Goal: Task Accomplishment & Management: Use online tool/utility

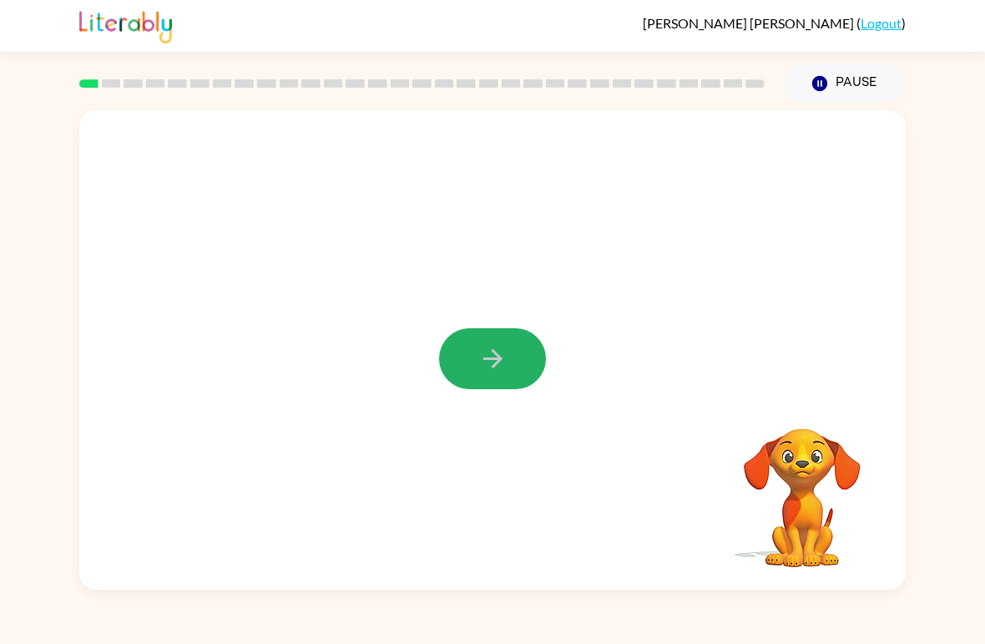
click at [493, 355] on icon "button" at bounding box center [493, 358] width 29 height 29
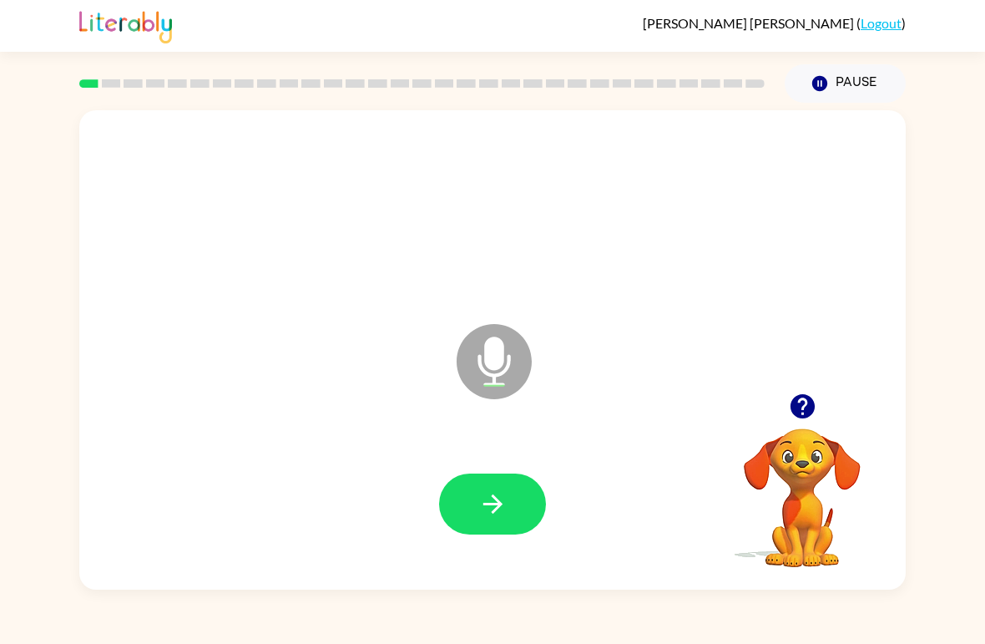
click at [465, 499] on button "button" at bounding box center [492, 504] width 107 height 61
click at [488, 500] on icon "button" at bounding box center [493, 503] width 29 height 29
click at [479, 518] on icon "button" at bounding box center [493, 503] width 29 height 29
click at [464, 493] on button "button" at bounding box center [492, 504] width 107 height 61
click at [471, 493] on button "button" at bounding box center [492, 504] width 107 height 61
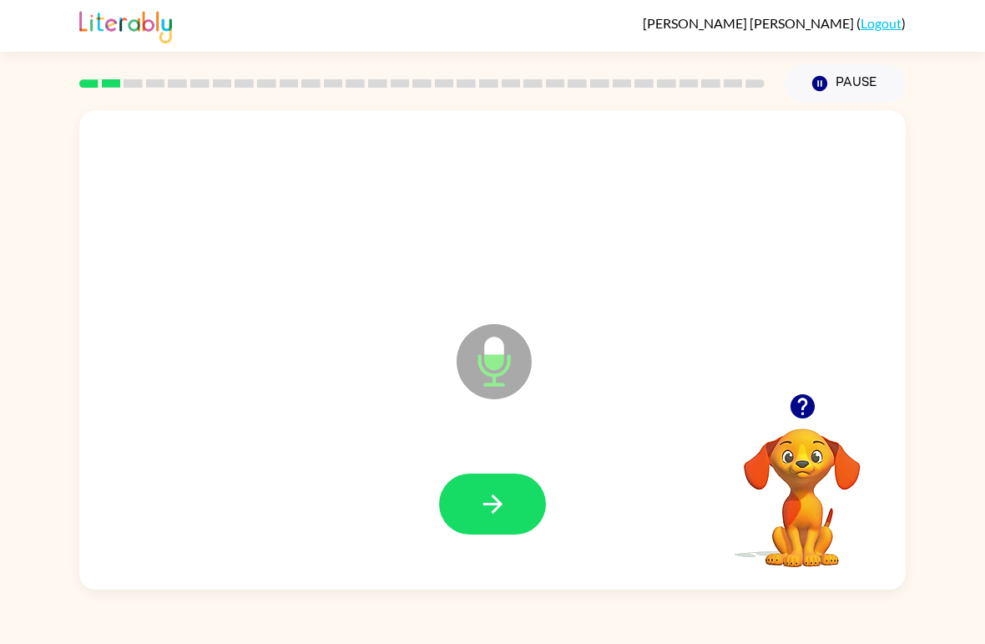
click at [504, 506] on icon "button" at bounding box center [493, 503] width 29 height 29
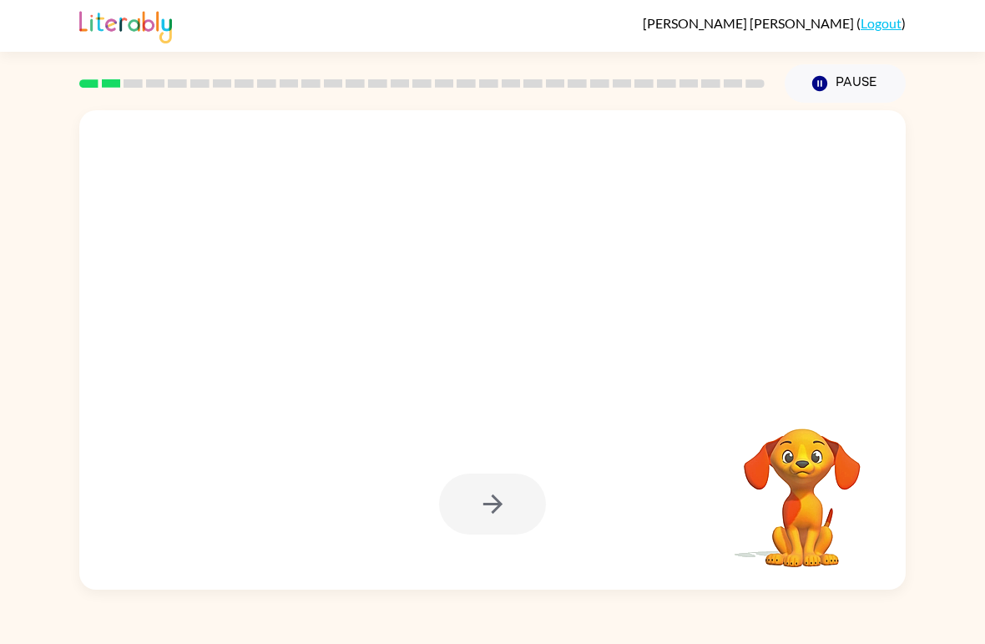
click at [514, 539] on div at bounding box center [492, 505] width 793 height 138
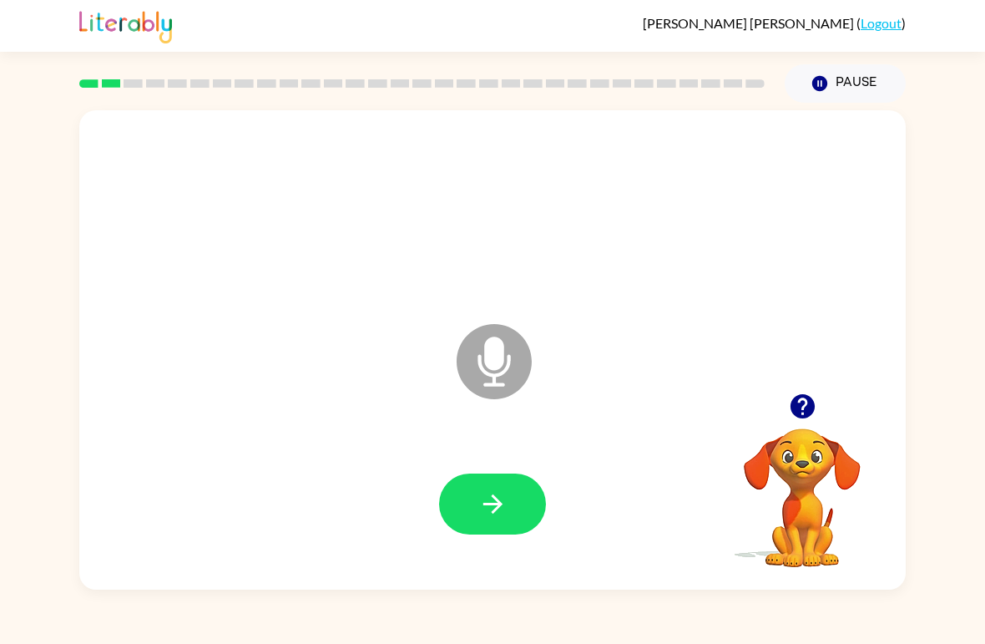
click at [482, 480] on button "button" at bounding box center [492, 504] width 107 height 61
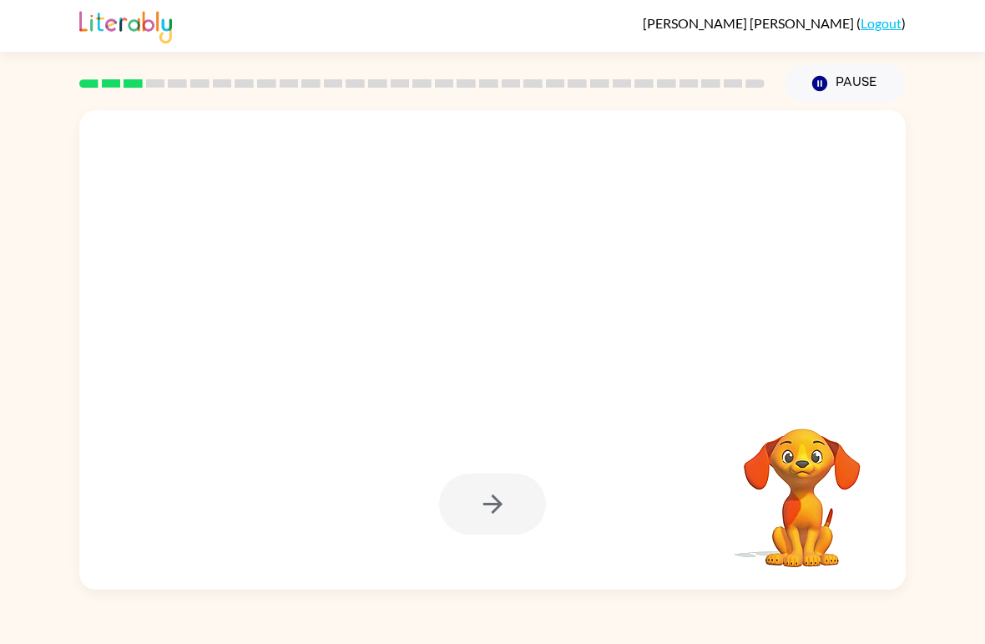
click at [6, 39] on div "[PERSON_NAME] ( Logout )" at bounding box center [492, 26] width 985 height 52
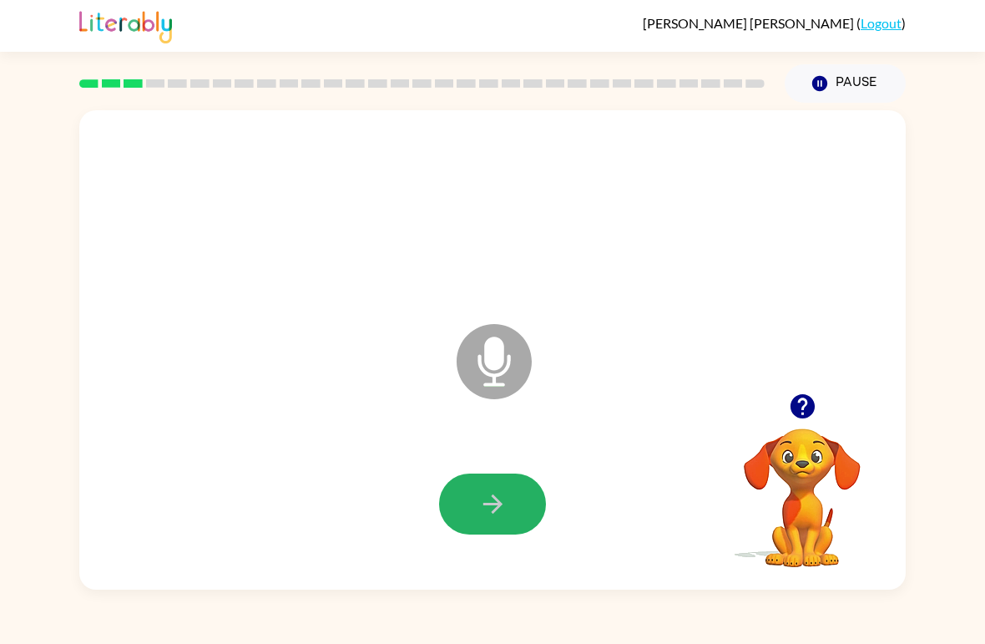
click at [502, 510] on icon "button" at bounding box center [493, 503] width 29 height 29
click at [536, 509] on button "button" at bounding box center [492, 504] width 107 height 61
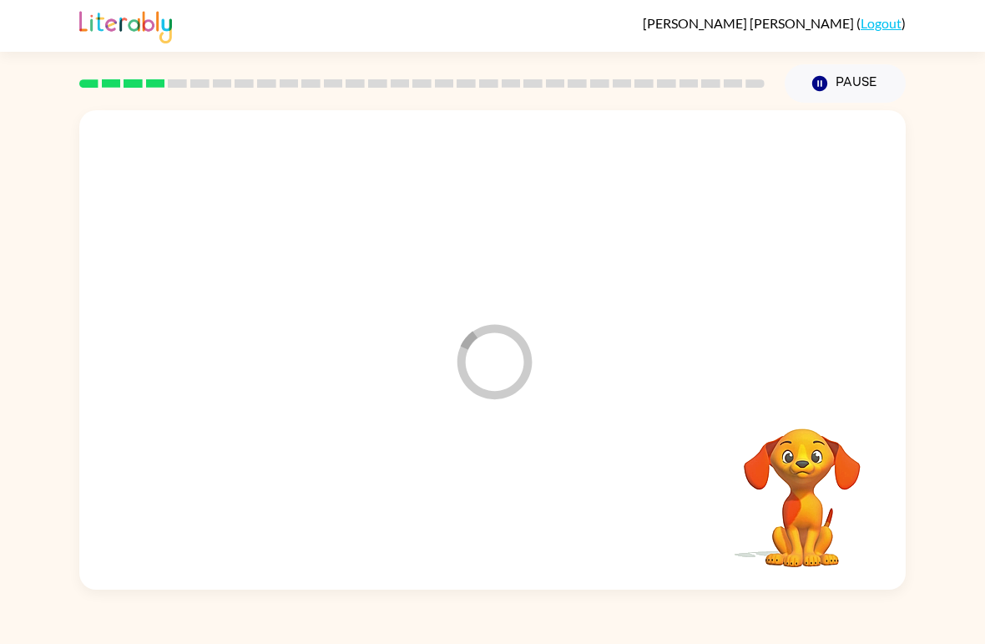
click at [469, 513] on div at bounding box center [492, 505] width 793 height 138
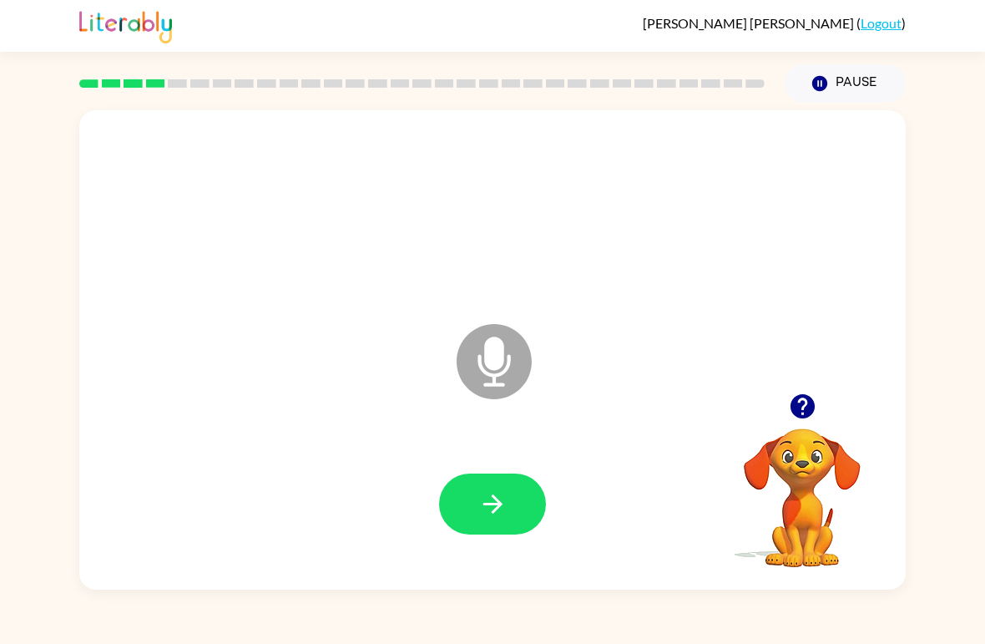
click at [494, 508] on icon "button" at bounding box center [493, 503] width 29 height 29
click at [482, 441] on icon "Microphone The Microphone is here when it is your turn to talk" at bounding box center [578, 382] width 251 height 125
click at [462, 492] on button "button" at bounding box center [492, 504] width 107 height 61
click at [503, 489] on button "button" at bounding box center [492, 504] width 107 height 61
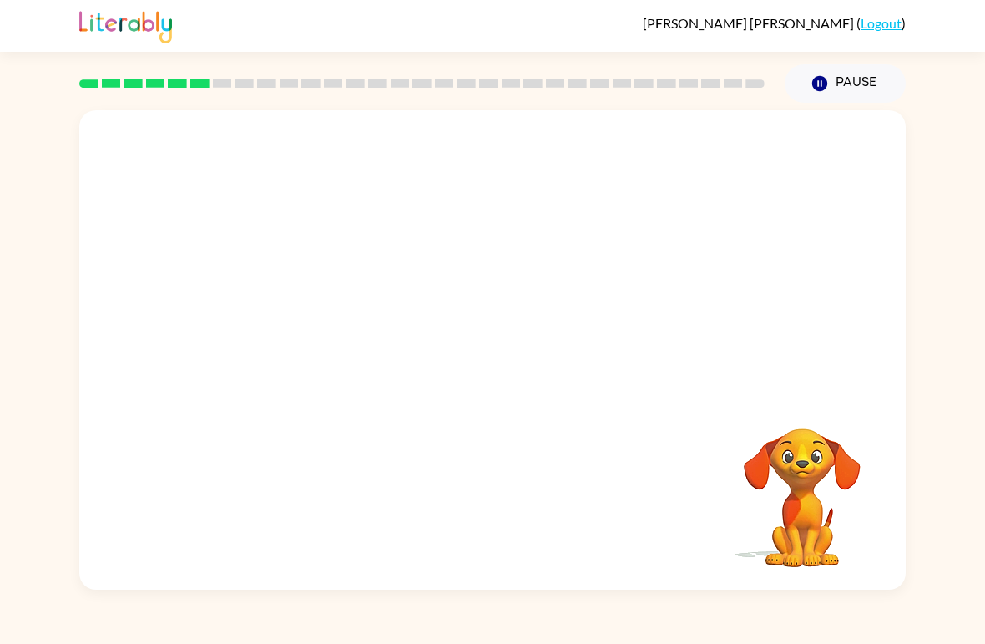
click at [4, 45] on div "[PERSON_NAME] ( Logout )" at bounding box center [492, 26] width 985 height 52
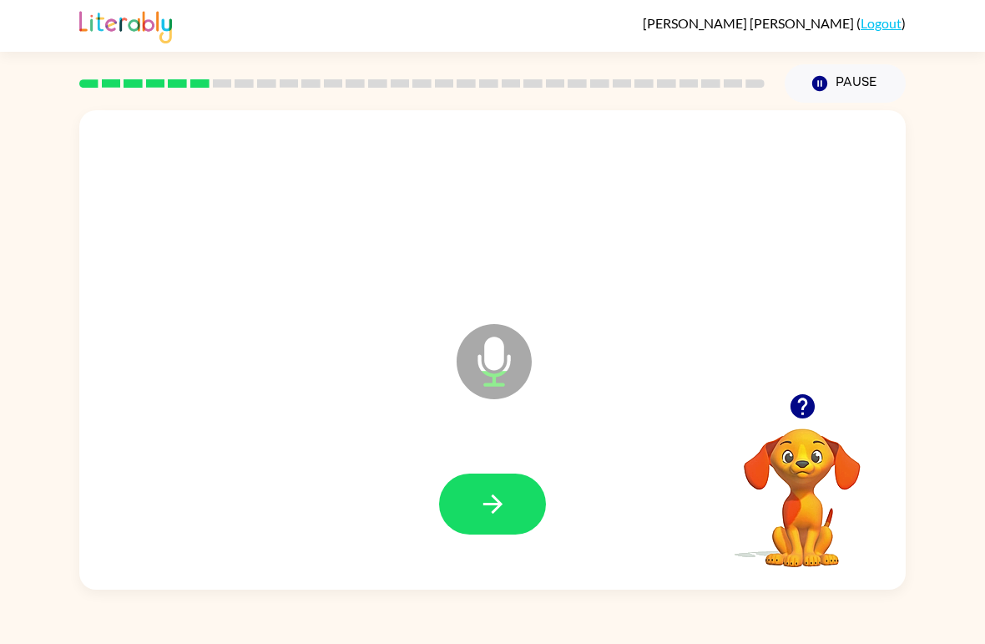
click at [503, 496] on icon "button" at bounding box center [493, 503] width 29 height 29
click at [508, 478] on button "button" at bounding box center [492, 504] width 107 height 61
click at [521, 469] on div at bounding box center [492, 505] width 793 height 138
click at [480, 504] on icon "button" at bounding box center [493, 503] width 29 height 29
click at [467, 496] on button "button" at bounding box center [492, 504] width 107 height 61
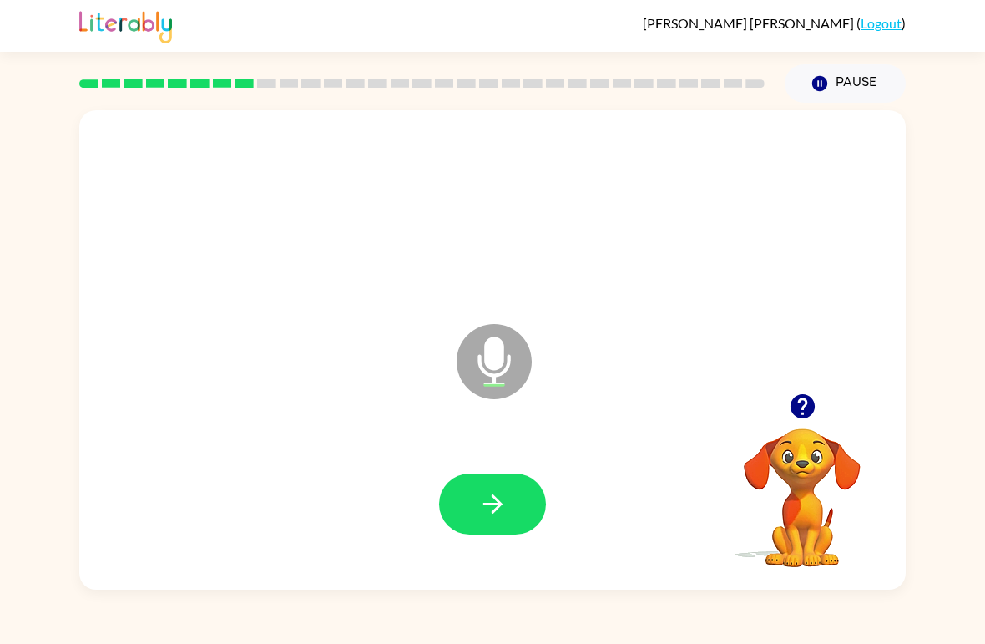
click at [426, 510] on div at bounding box center [492, 505] width 793 height 138
click at [466, 497] on button "button" at bounding box center [492, 504] width 107 height 61
click at [488, 499] on icon "button" at bounding box center [493, 503] width 29 height 29
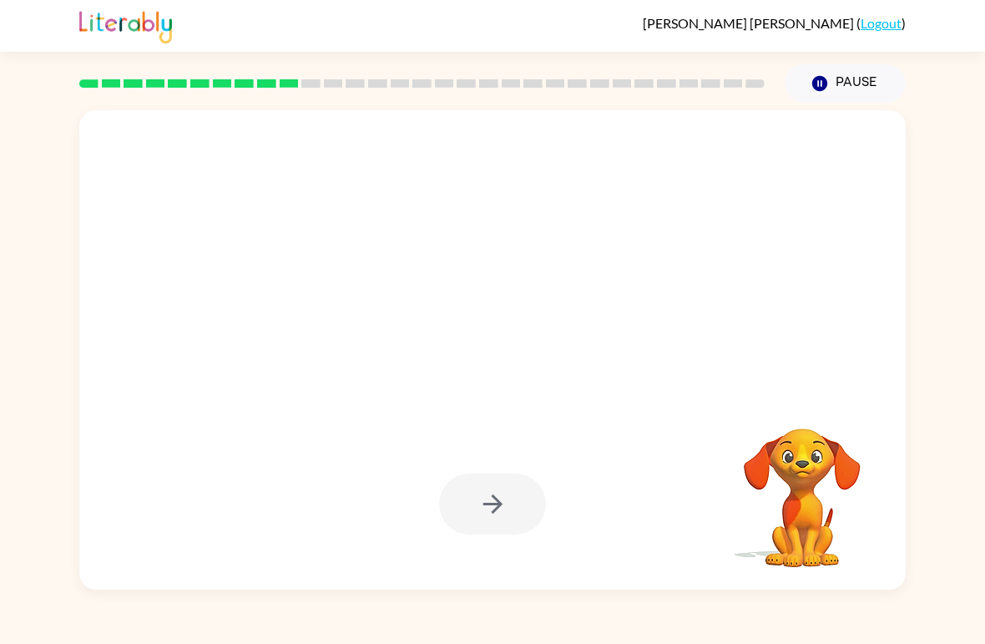
click at [3, 43] on div "[PERSON_NAME] ( Logout )" at bounding box center [492, 26] width 985 height 52
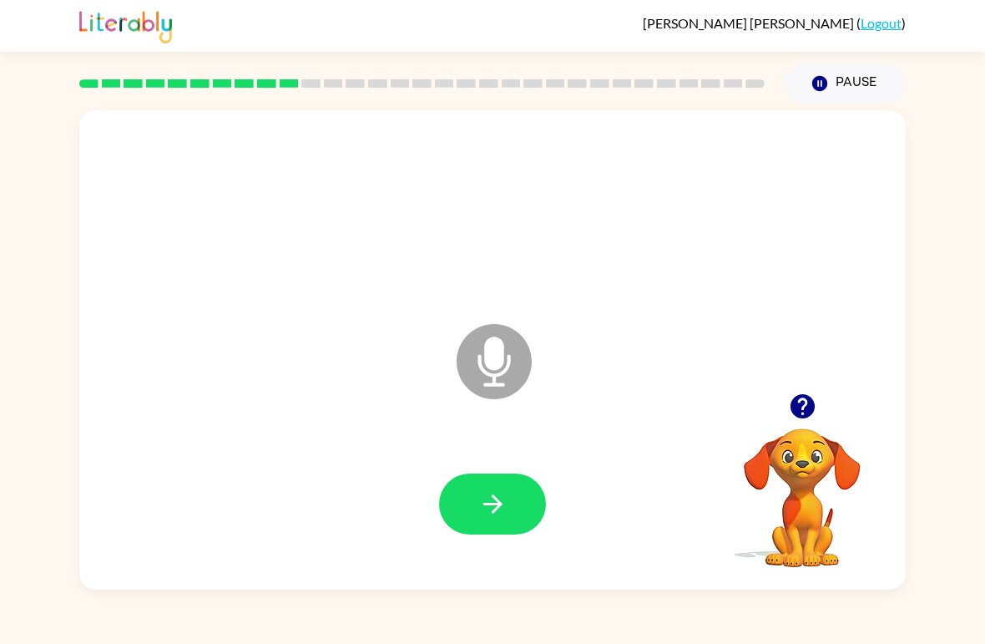
click at [1, 36] on div "[PERSON_NAME] ( Logout )" at bounding box center [492, 26] width 985 height 52
click at [456, 499] on button "button" at bounding box center [492, 504] width 107 height 61
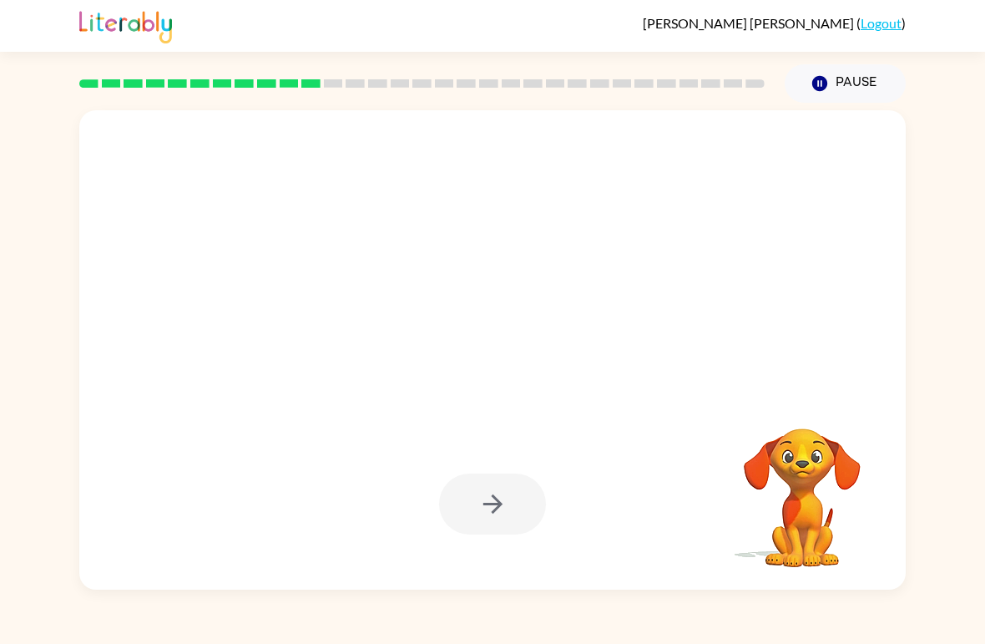
click at [6, 35] on div "[PERSON_NAME] ( Logout )" at bounding box center [492, 26] width 985 height 52
click at [7, 47] on div "[PERSON_NAME] ( Logout )" at bounding box center [492, 26] width 985 height 52
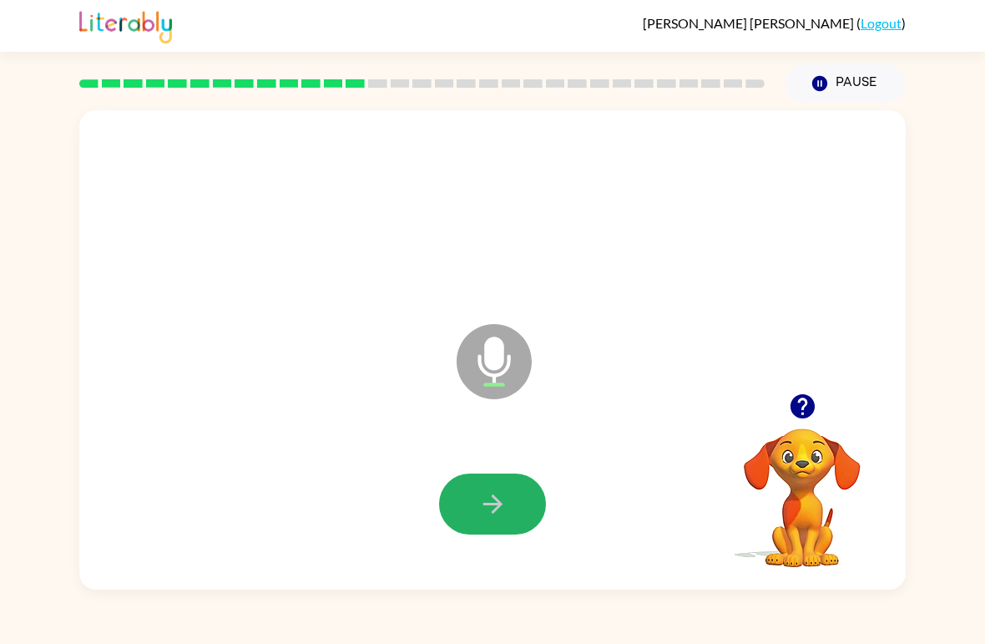
click at [456, 494] on button "button" at bounding box center [492, 504] width 107 height 61
click at [517, 499] on button "button" at bounding box center [492, 504] width 107 height 61
click at [526, 491] on button "button" at bounding box center [492, 504] width 107 height 61
click at [534, 494] on button "button" at bounding box center [492, 504] width 107 height 61
click at [476, 505] on button "button" at bounding box center [492, 504] width 107 height 61
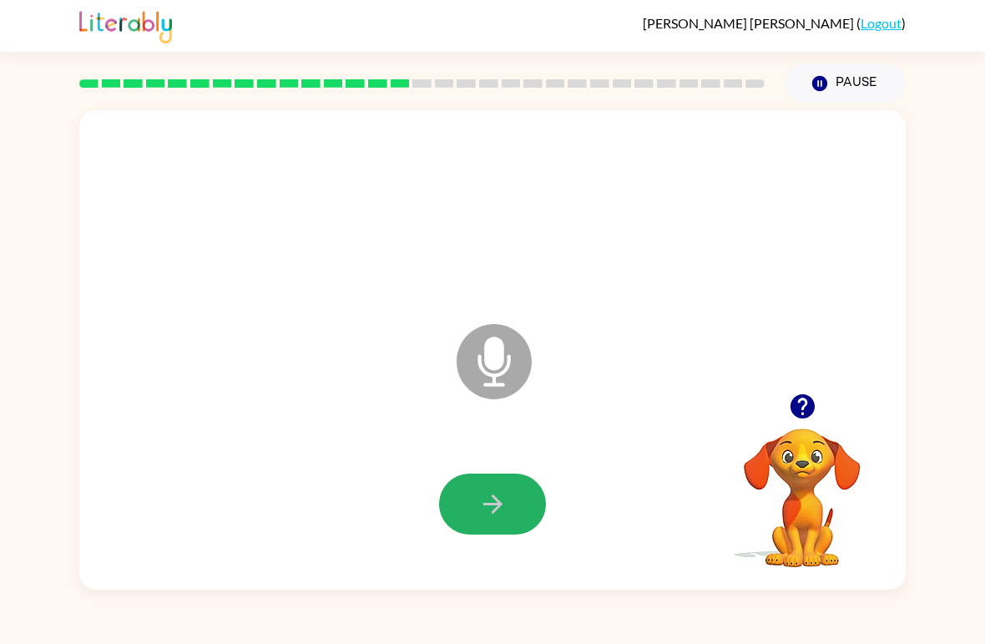
click at [543, 501] on button "button" at bounding box center [492, 504] width 107 height 61
click at [517, 504] on button "button" at bounding box center [492, 504] width 107 height 61
click at [499, 545] on div at bounding box center [492, 505] width 793 height 138
click at [479, 520] on button "button" at bounding box center [492, 504] width 107 height 61
click at [485, 486] on button "button" at bounding box center [492, 504] width 107 height 61
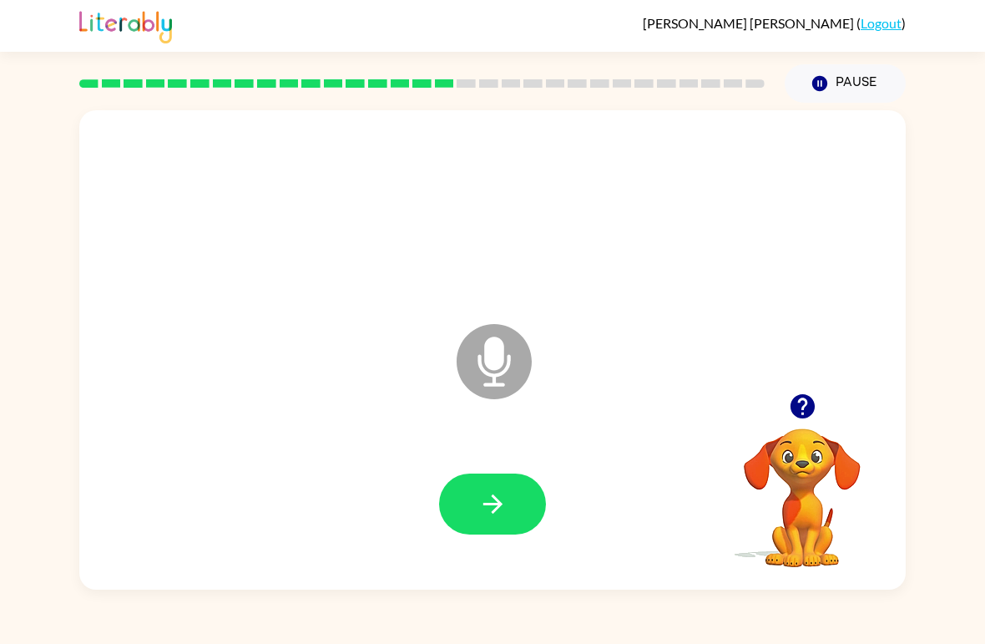
click at [493, 511] on icon "button" at bounding box center [493, 503] width 29 height 29
click at [477, 502] on button "button" at bounding box center [492, 504] width 107 height 61
click at [474, 509] on button "button" at bounding box center [492, 504] width 107 height 61
click at [517, 511] on button "button" at bounding box center [492, 504] width 107 height 61
click at [529, 515] on button "button" at bounding box center [492, 504] width 107 height 61
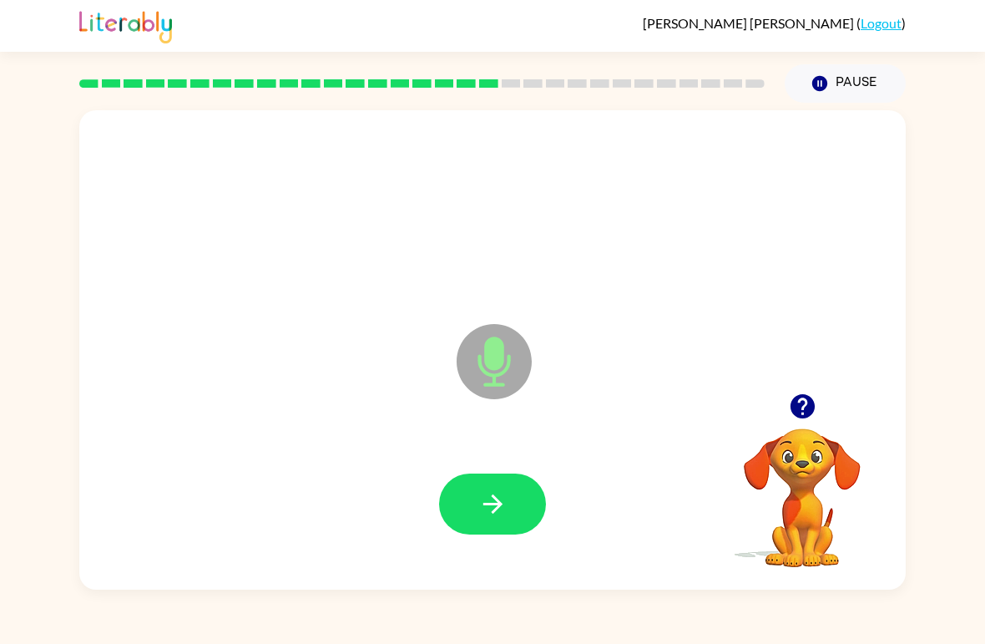
click at [499, 482] on button "button" at bounding box center [492, 504] width 107 height 61
click at [490, 505] on icon "button" at bounding box center [492, 503] width 19 height 19
click at [468, 515] on button "button" at bounding box center [492, 504] width 107 height 61
click at [534, 473] on div at bounding box center [492, 505] width 793 height 138
click at [453, 539] on div at bounding box center [492, 505] width 793 height 138
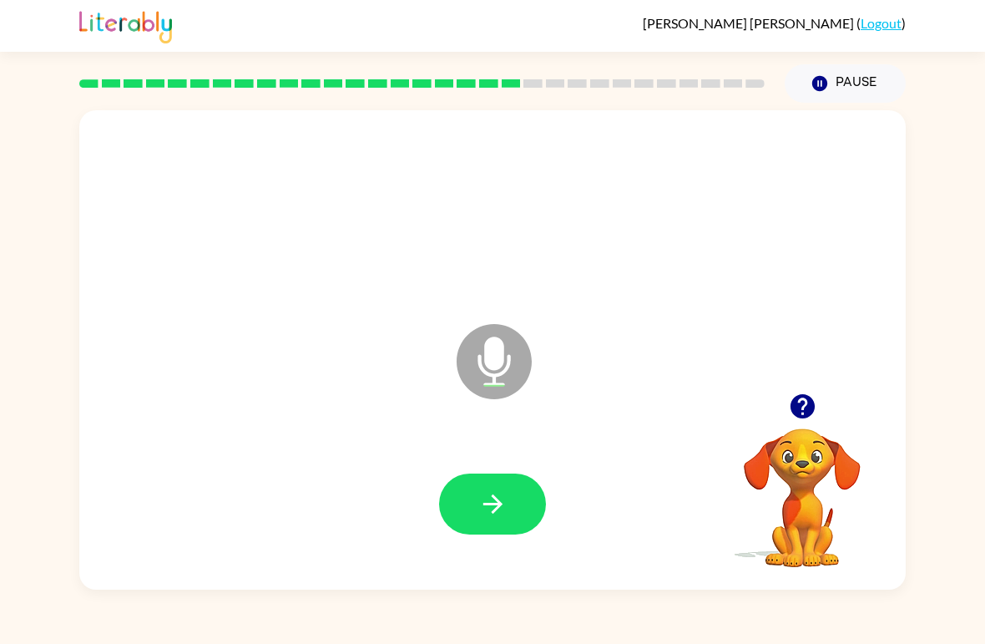
click at [527, 499] on button "button" at bounding box center [492, 504] width 107 height 61
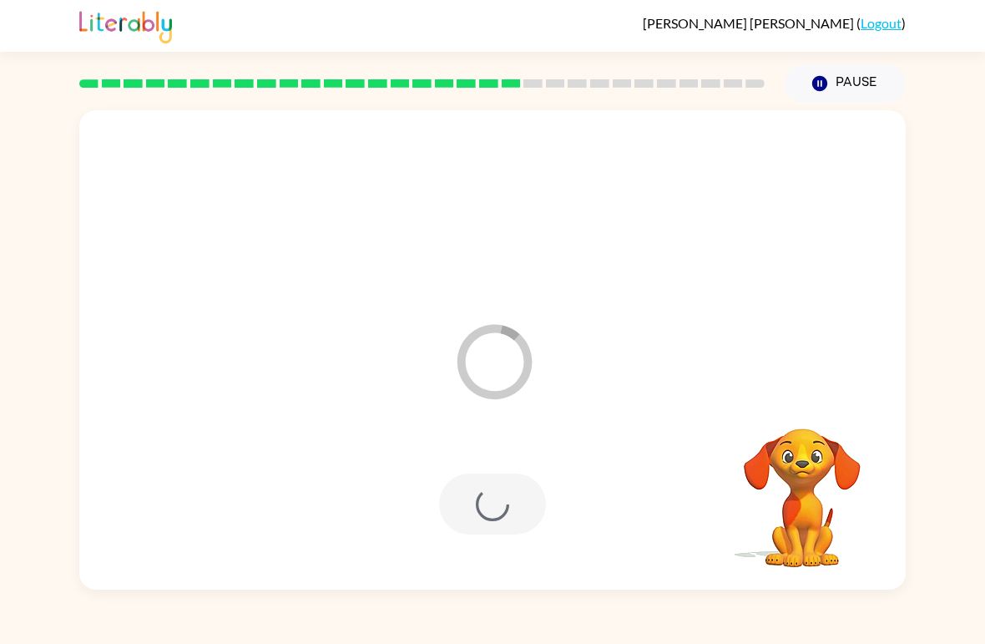
click at [506, 499] on div at bounding box center [492, 504] width 107 height 61
click at [505, 498] on div at bounding box center [492, 504] width 107 height 61
click at [492, 495] on div at bounding box center [492, 505] width 793 height 138
click at [484, 490] on div at bounding box center [492, 505] width 793 height 138
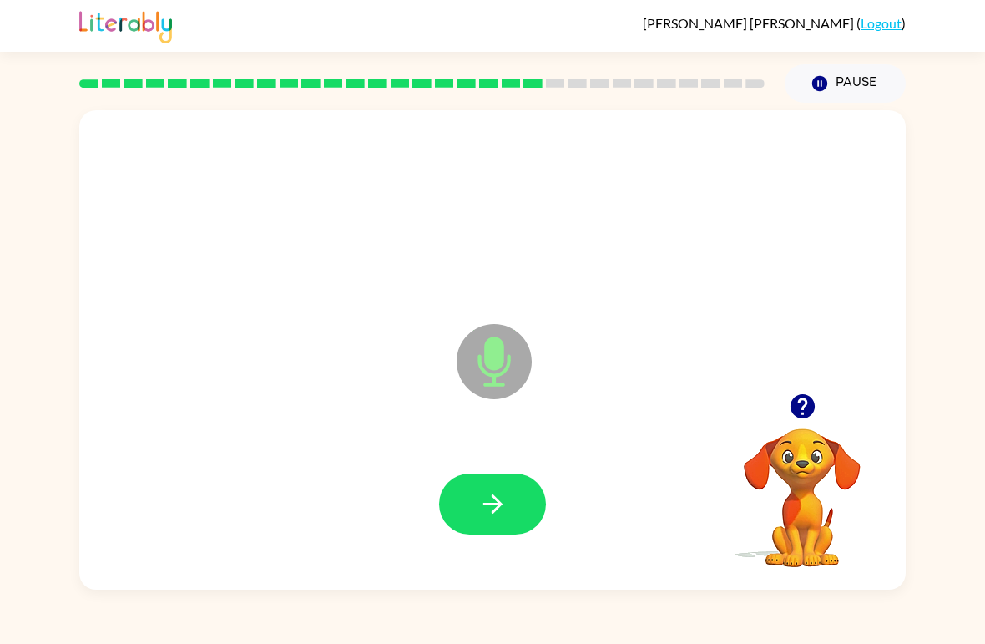
click at [489, 501] on icon "button" at bounding box center [493, 503] width 29 height 29
click at [495, 490] on icon "button" at bounding box center [493, 503] width 29 height 29
click at [494, 490] on div at bounding box center [492, 504] width 107 height 61
click at [518, 499] on button "button" at bounding box center [492, 504] width 107 height 61
click at [493, 479] on button "button" at bounding box center [492, 504] width 107 height 61
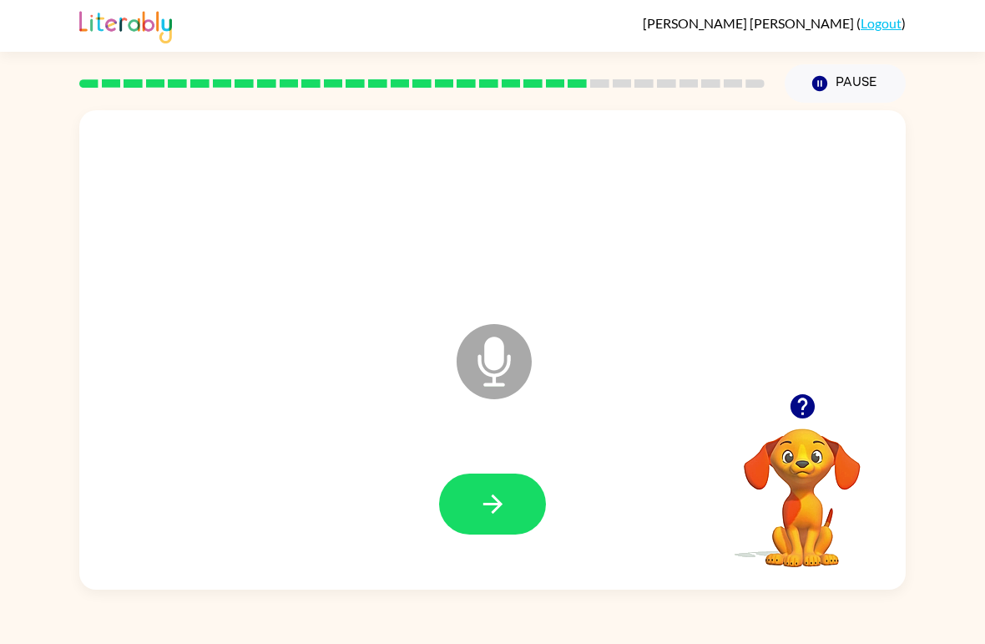
click at [525, 448] on div at bounding box center [492, 505] width 793 height 138
click at [464, 534] on button "button" at bounding box center [492, 504] width 107 height 61
click at [486, 521] on button "button" at bounding box center [492, 504] width 107 height 61
click at [514, 516] on button "button" at bounding box center [492, 504] width 107 height 61
click at [505, 501] on icon "button" at bounding box center [493, 503] width 29 height 29
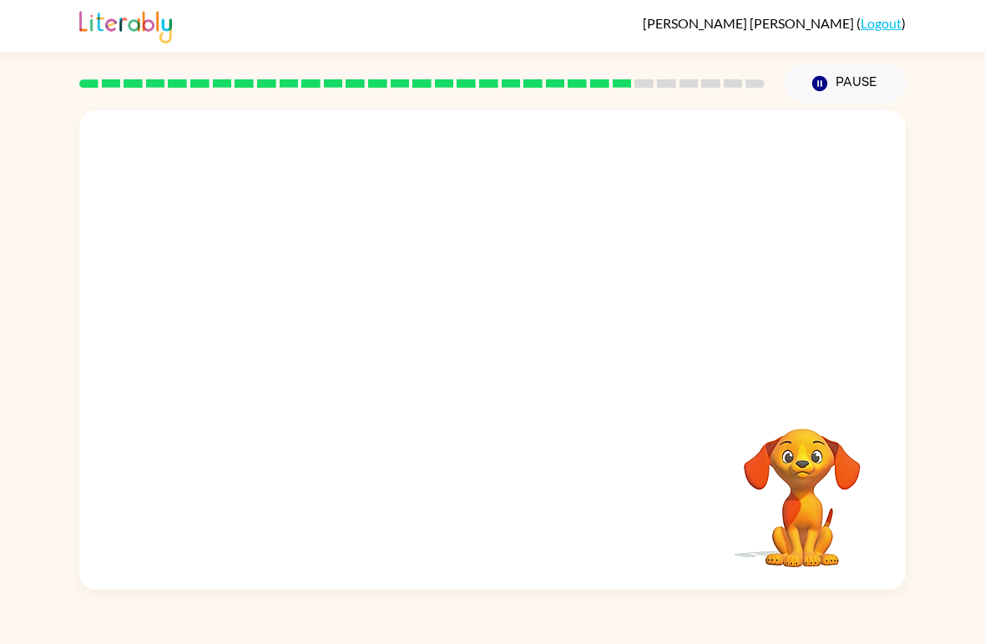
click at [9, 55] on div "[PERSON_NAME] ( Logout ) Pause Pause Your browser must support playing .mp4 fil…" at bounding box center [492, 322] width 985 height 644
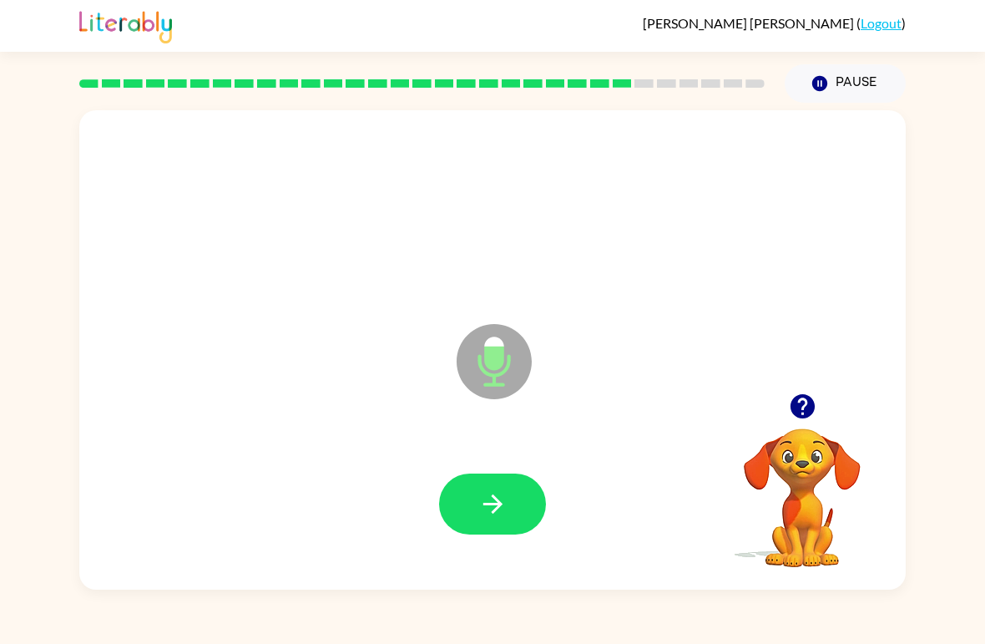
click at [509, 487] on button "button" at bounding box center [492, 504] width 107 height 61
click at [495, 523] on button "button" at bounding box center [492, 504] width 107 height 61
click at [504, 469] on div at bounding box center [492, 505] width 793 height 138
click at [495, 492] on icon "button" at bounding box center [493, 503] width 29 height 29
click at [469, 531] on button "button" at bounding box center [492, 504] width 107 height 61
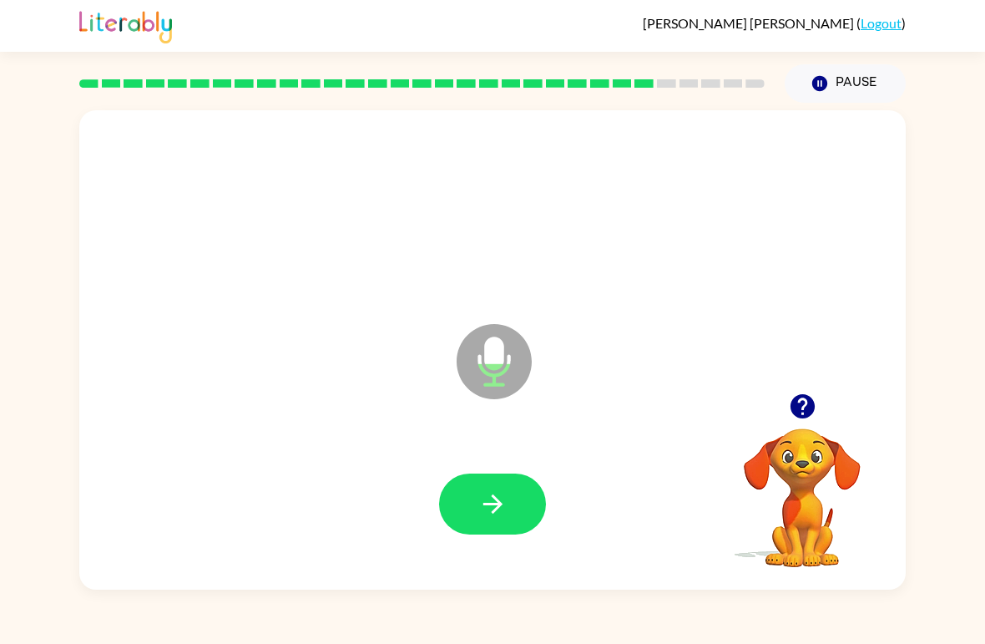
click at [499, 499] on icon "button" at bounding box center [493, 503] width 29 height 29
click at [509, 483] on button "button" at bounding box center [492, 504] width 107 height 61
click at [473, 493] on button "button" at bounding box center [492, 504] width 107 height 61
click at [499, 500] on icon "button" at bounding box center [493, 503] width 29 height 29
click at [474, 479] on button "button" at bounding box center [492, 504] width 107 height 61
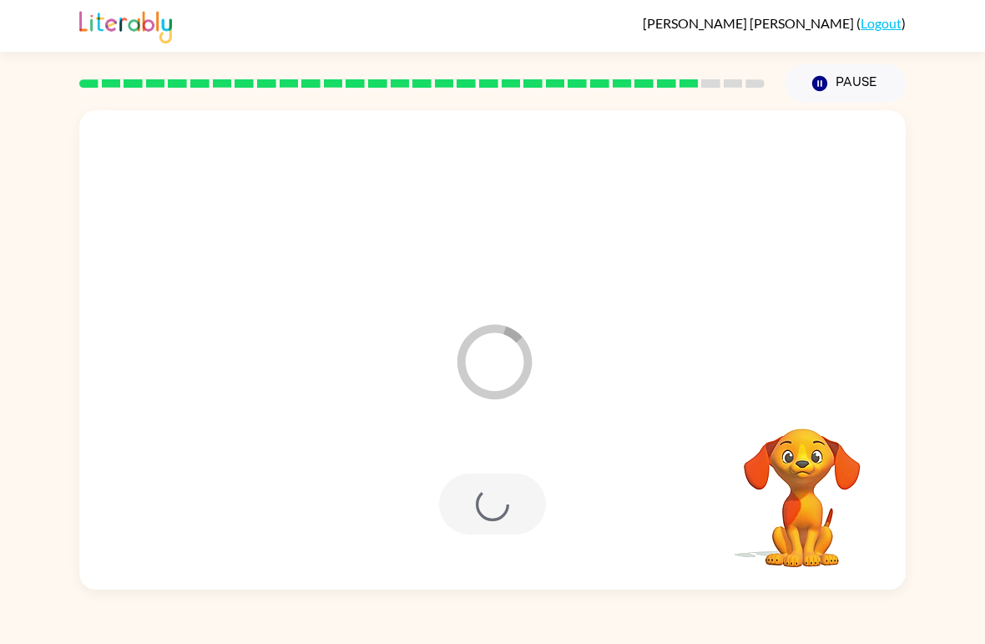
click at [470, 522] on div at bounding box center [492, 504] width 107 height 61
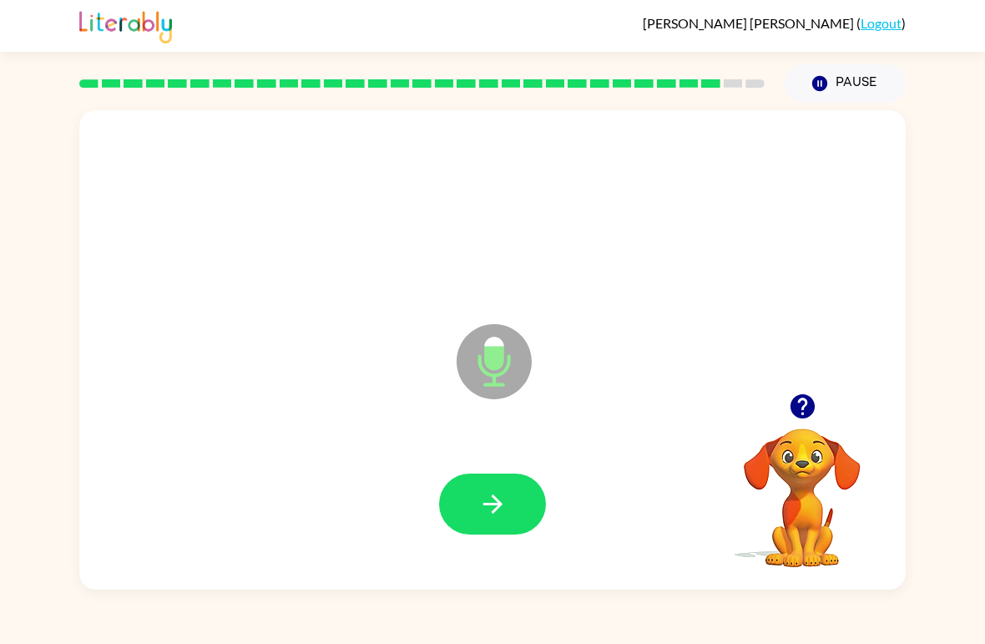
click at [506, 484] on button "button" at bounding box center [492, 504] width 107 height 61
click at [486, 513] on icon "button" at bounding box center [493, 503] width 29 height 29
click at [502, 522] on button "button" at bounding box center [492, 504] width 107 height 61
click at [446, 506] on button "button" at bounding box center [492, 504] width 107 height 61
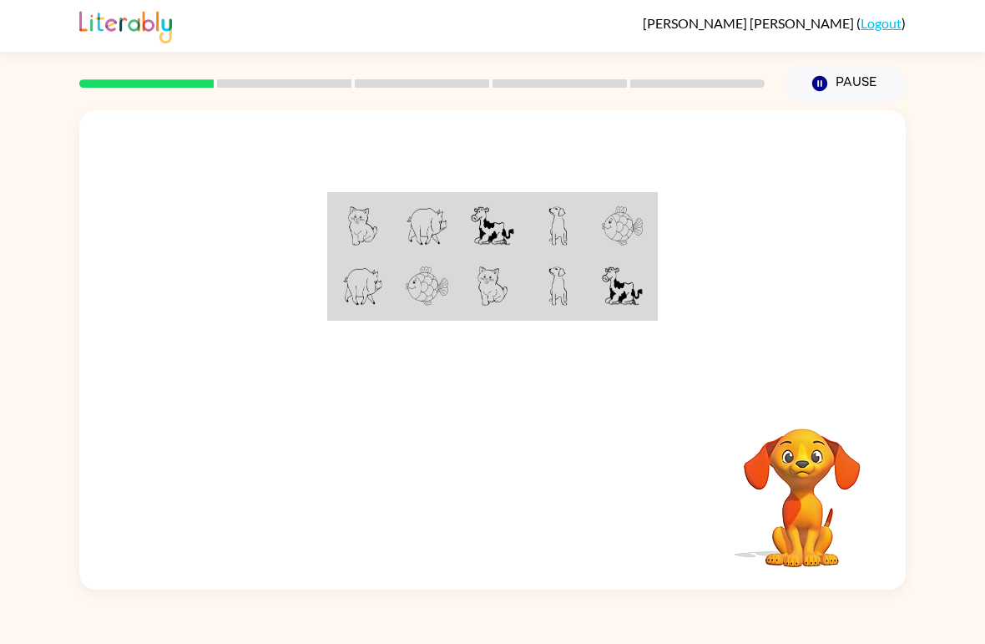
click at [487, 225] on img at bounding box center [492, 225] width 43 height 39
click at [605, 259] on td at bounding box center [622, 287] width 65 height 63
click at [504, 225] on img at bounding box center [492, 225] width 43 height 39
click at [638, 306] on img at bounding box center [622, 285] width 41 height 39
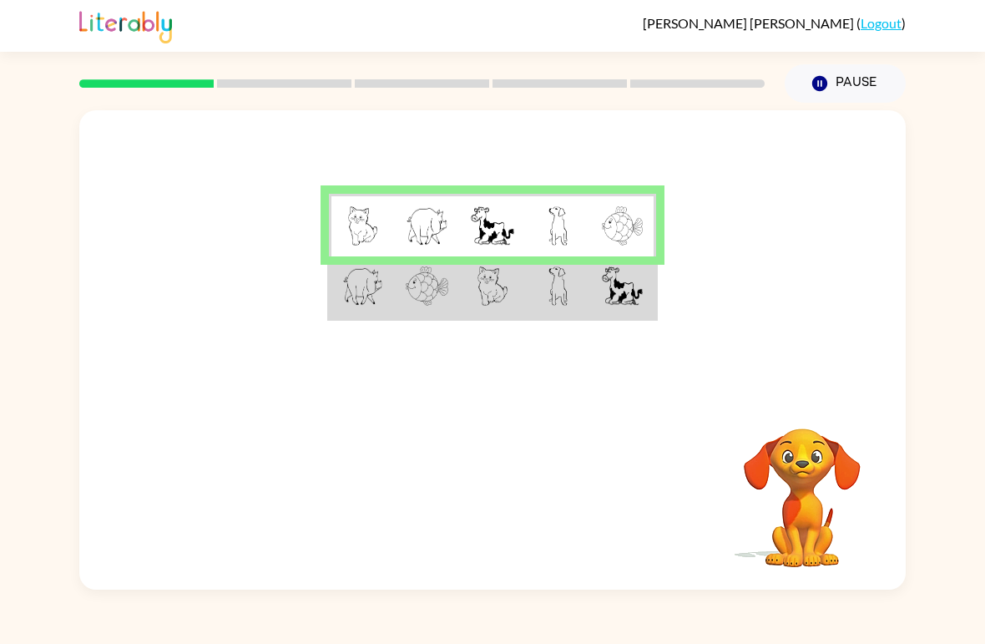
click at [536, 250] on td at bounding box center [557, 225] width 65 height 63
click at [464, 352] on div at bounding box center [492, 251] width 827 height 283
click at [469, 308] on td at bounding box center [492, 287] width 65 height 63
click at [357, 283] on img at bounding box center [362, 285] width 41 height 39
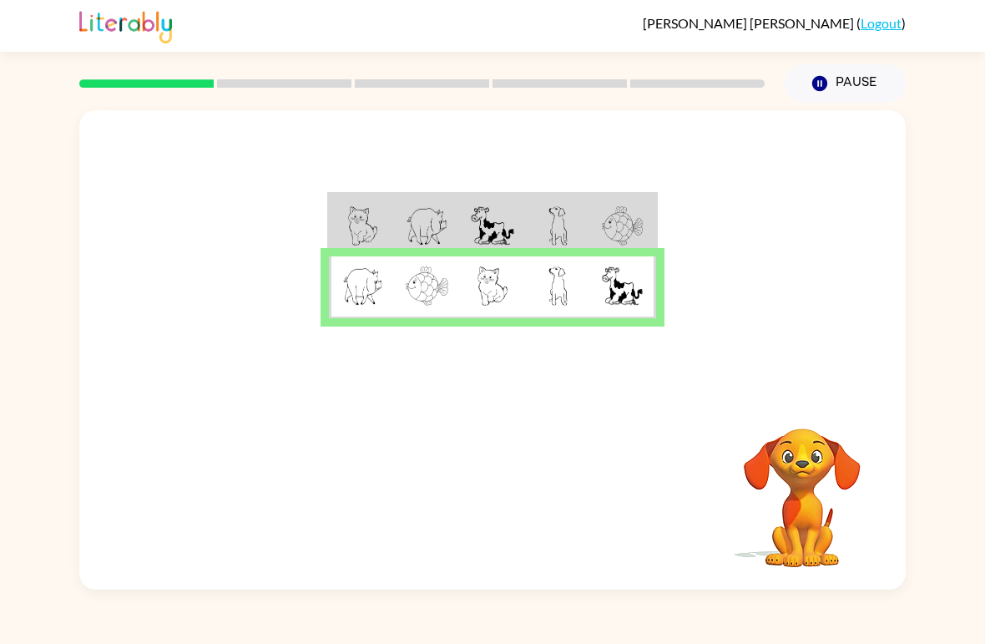
click at [432, 236] on img at bounding box center [427, 225] width 43 height 39
click at [382, 306] on img at bounding box center [362, 285] width 41 height 39
click at [499, 296] on img at bounding box center [493, 285] width 30 height 39
click at [615, 286] on img at bounding box center [622, 285] width 41 height 39
click at [518, 455] on div "Your browser must support playing .mp4 files to use Literably. Please try using…" at bounding box center [492, 496] width 827 height 188
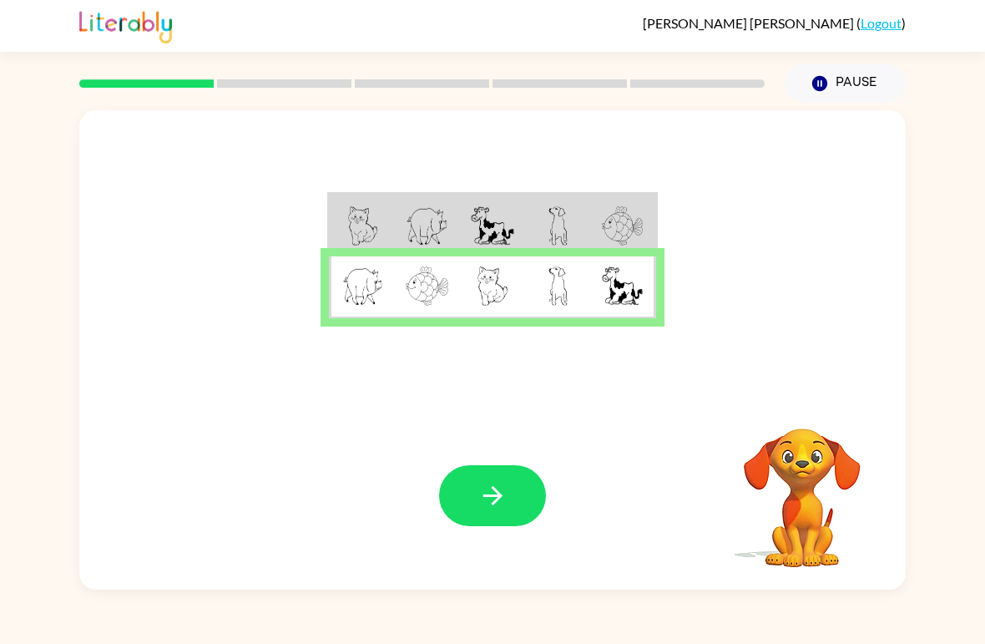
click at [518, 454] on div "Your browser must support playing .mp4 files to use Literably. Please try using…" at bounding box center [492, 496] width 827 height 188
click at [498, 479] on button "button" at bounding box center [492, 495] width 107 height 61
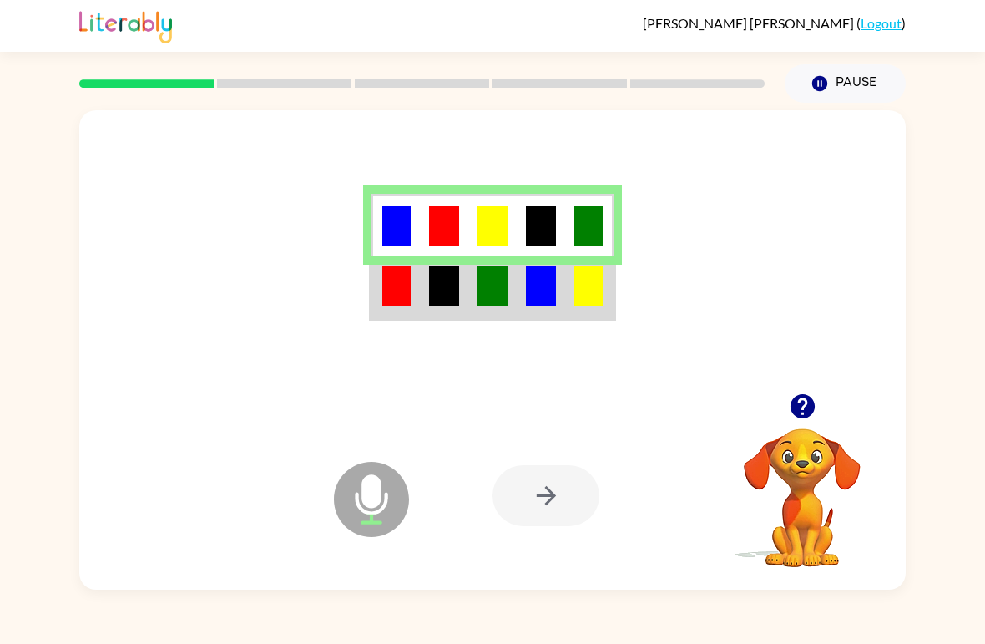
click at [553, 474] on div at bounding box center [546, 495] width 107 height 61
click at [531, 489] on div at bounding box center [546, 495] width 107 height 61
click at [542, 496] on div at bounding box center [546, 495] width 107 height 61
click at [542, 495] on div at bounding box center [546, 495] width 107 height 61
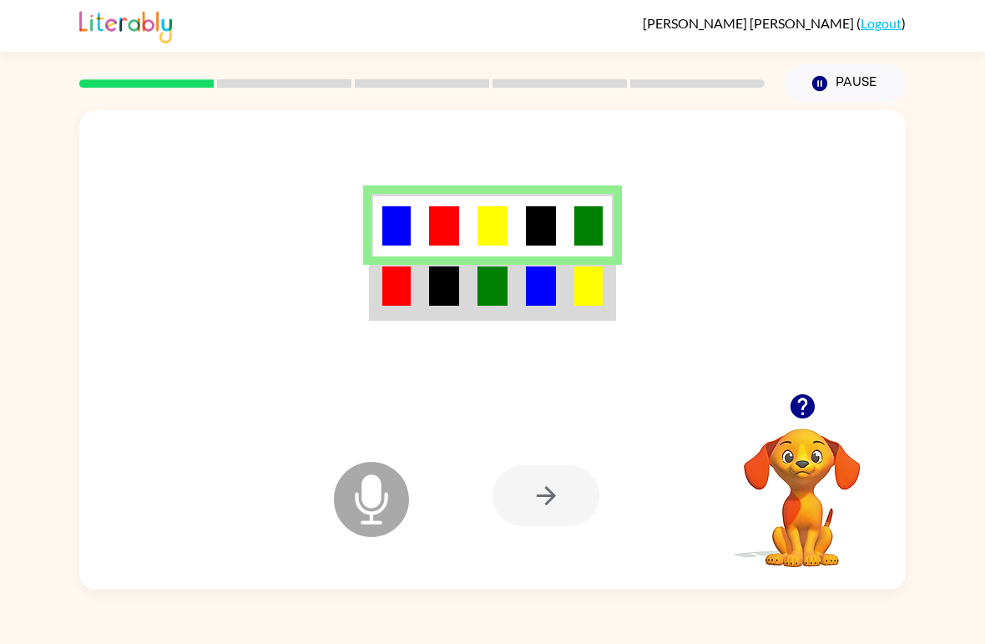
click at [547, 499] on div at bounding box center [546, 495] width 107 height 61
click at [549, 493] on div at bounding box center [546, 495] width 107 height 61
click at [537, 479] on div at bounding box center [546, 495] width 107 height 61
click at [547, 479] on div at bounding box center [546, 495] width 107 height 61
click at [506, 306] on img at bounding box center [493, 285] width 30 height 39
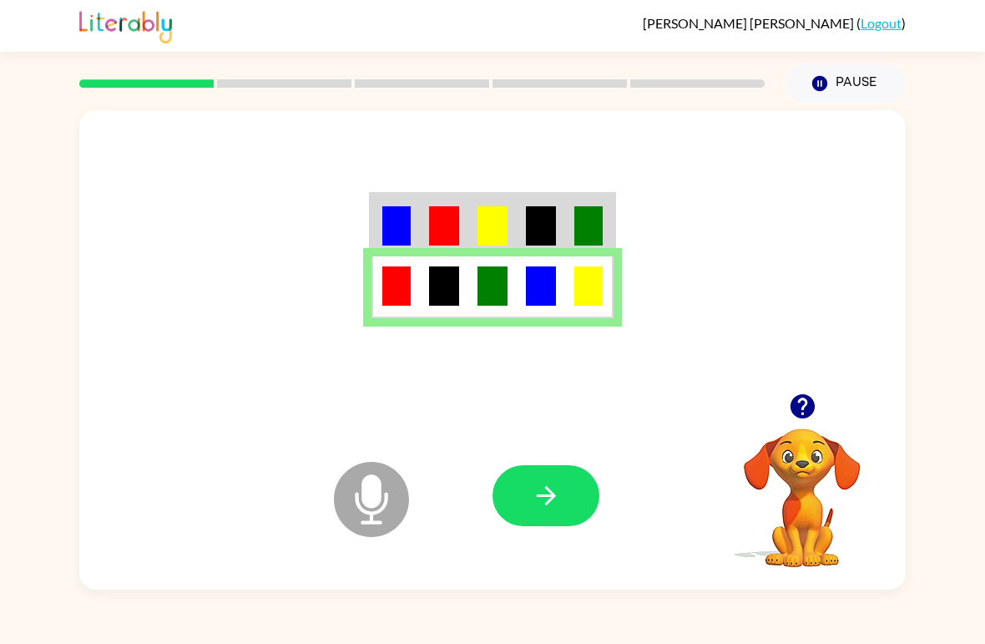
click at [539, 482] on icon "button" at bounding box center [546, 495] width 29 height 29
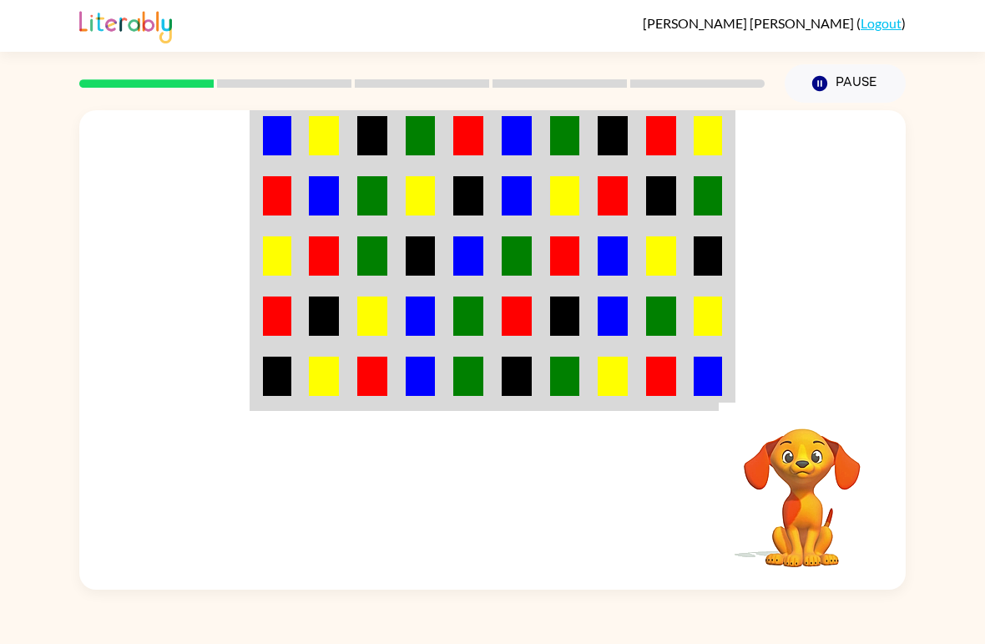
click at [429, 485] on div "Your browser must support playing .mp4 files to use Literably. Please try using…" at bounding box center [492, 496] width 827 height 188
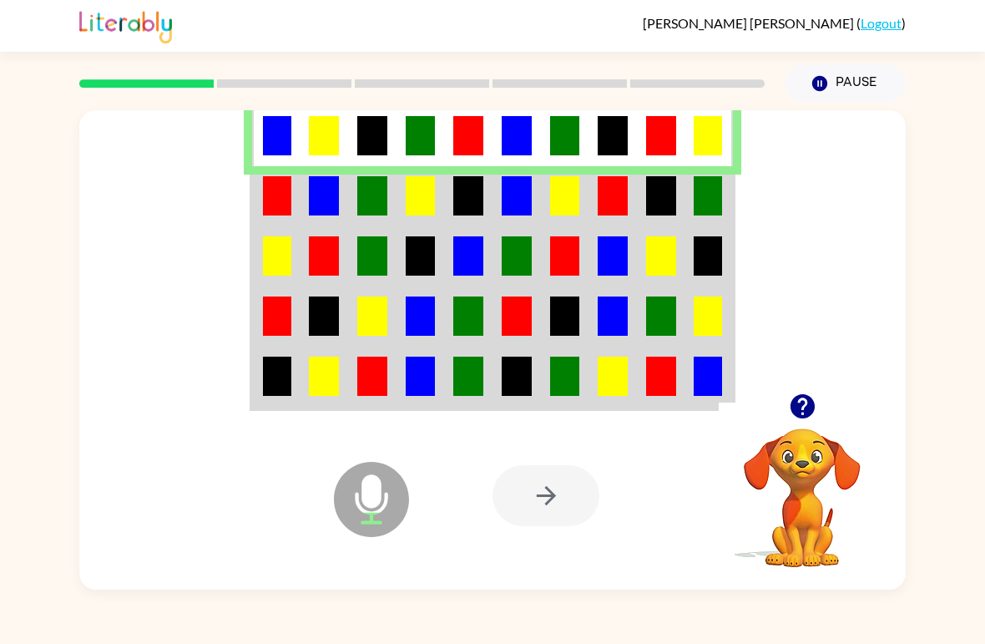
click at [345, 201] on td at bounding box center [324, 196] width 48 height 60
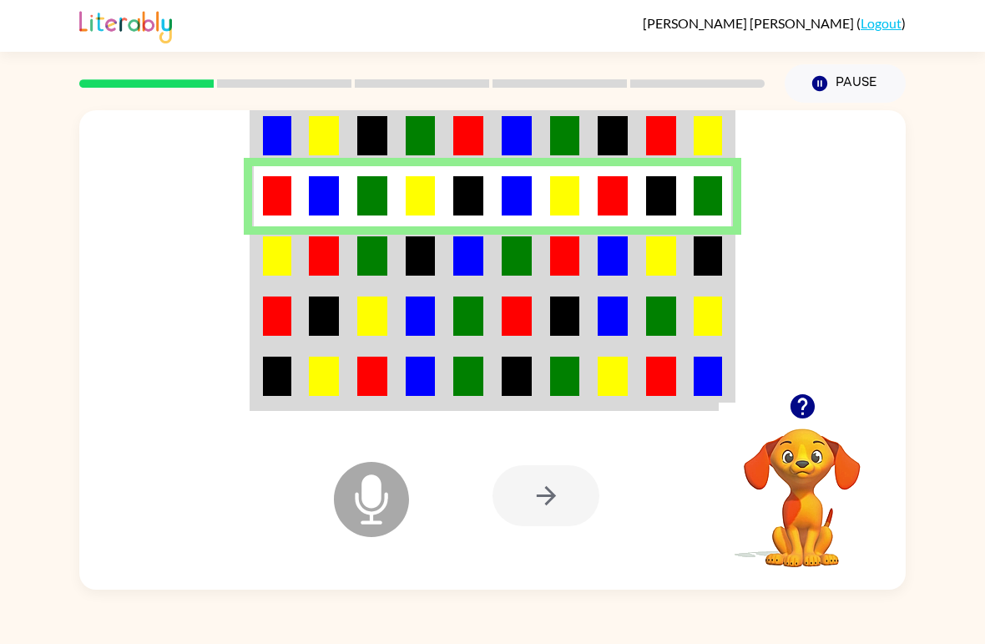
click at [343, 246] on td at bounding box center [324, 256] width 48 height 60
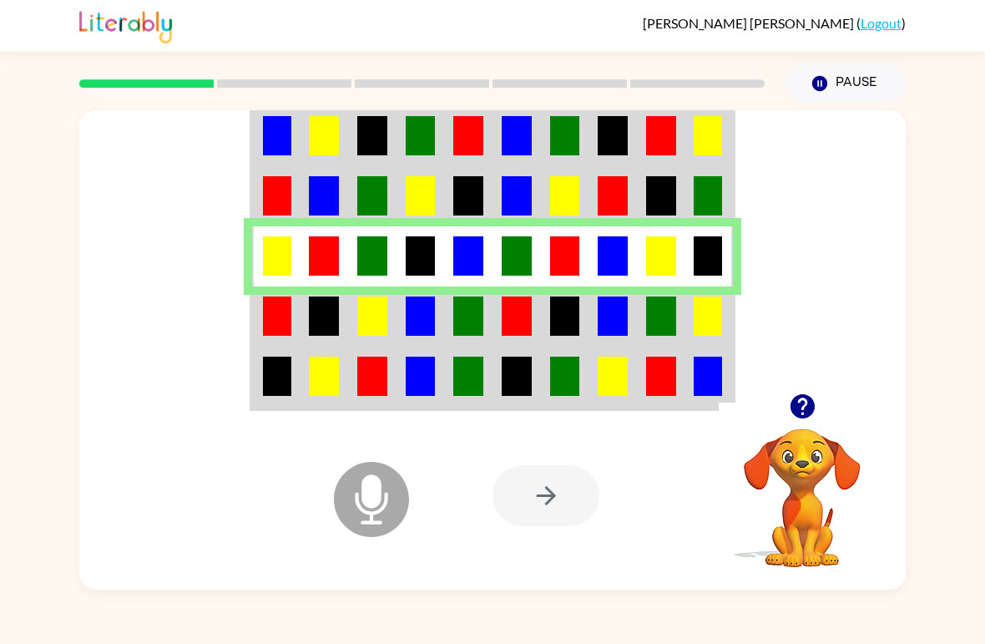
click at [409, 298] on img at bounding box center [421, 315] width 30 height 39
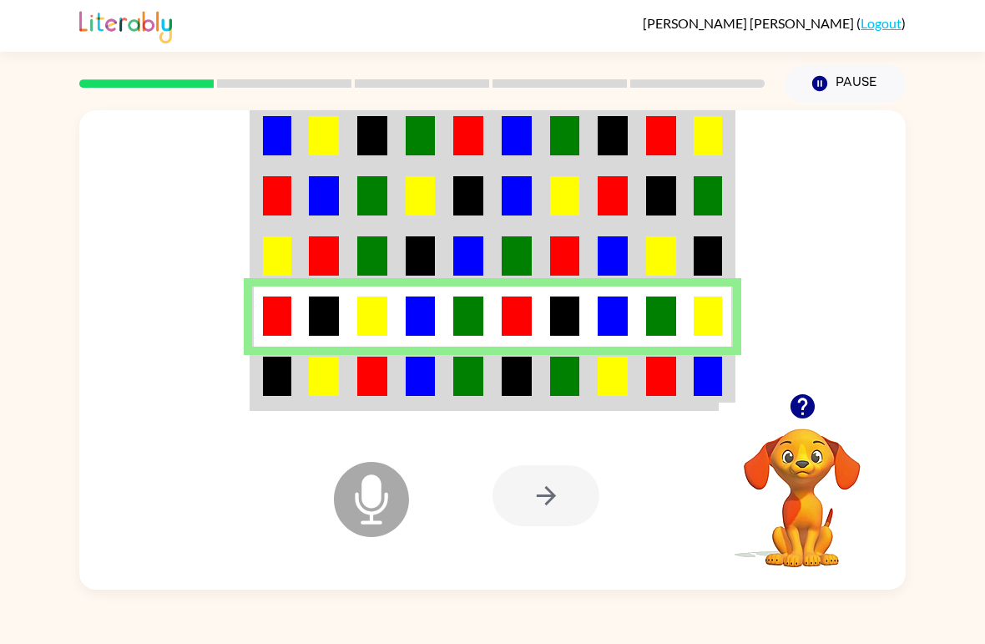
click at [418, 381] on img at bounding box center [421, 376] width 30 height 39
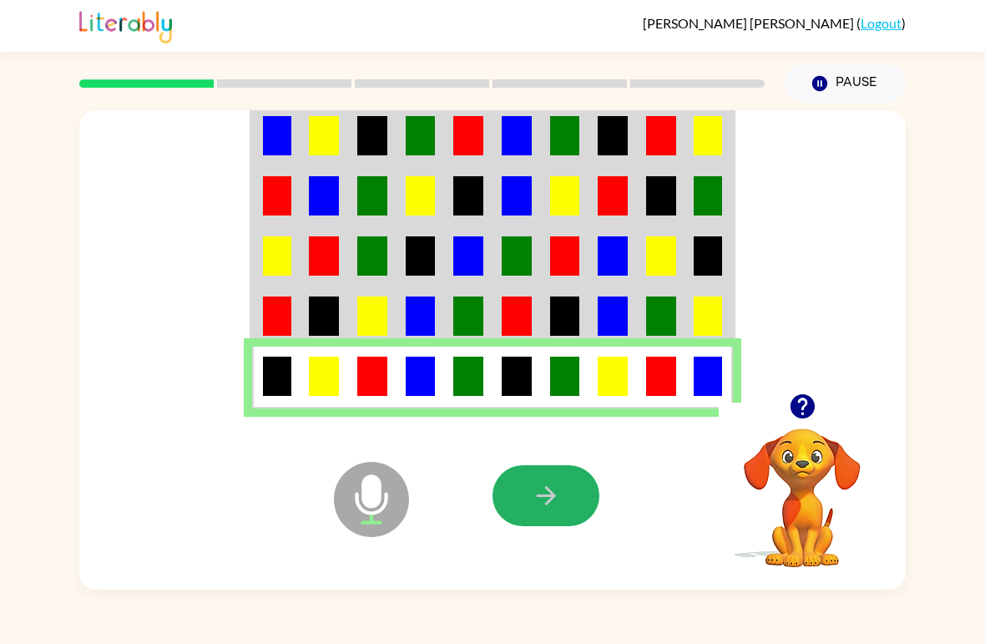
click at [543, 499] on icon "button" at bounding box center [546, 495] width 29 height 29
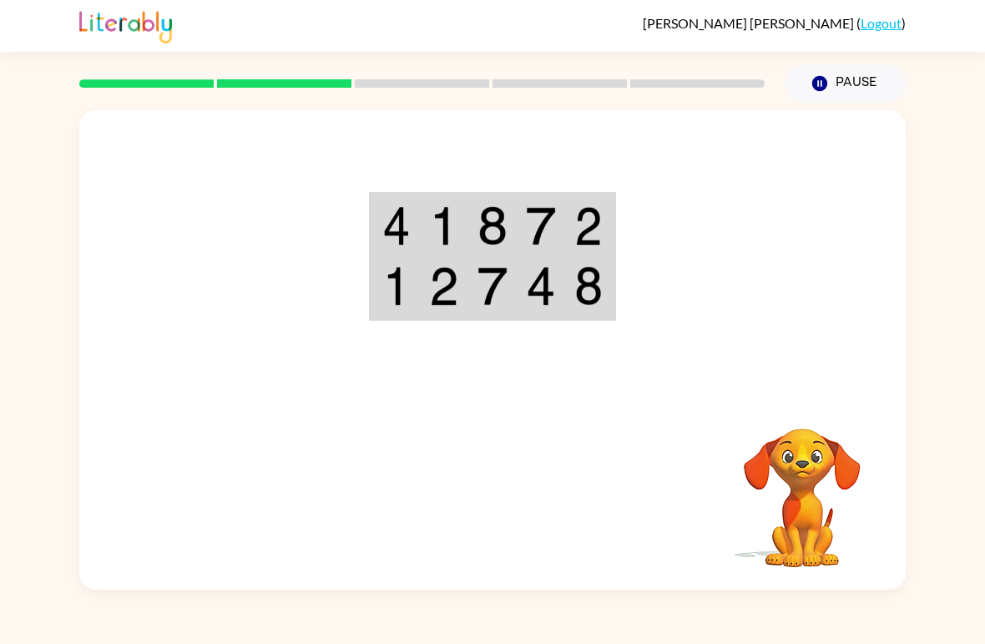
click at [503, 213] on img at bounding box center [493, 225] width 30 height 39
click at [499, 227] on img at bounding box center [493, 225] width 30 height 39
click at [400, 221] on img at bounding box center [396, 225] width 28 height 39
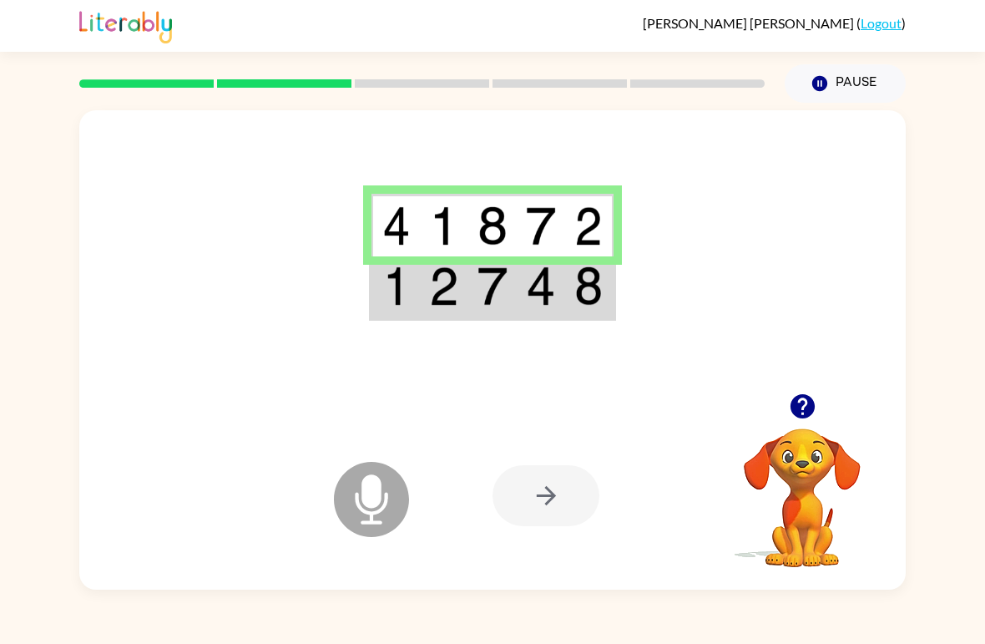
click at [440, 305] on img at bounding box center [444, 285] width 30 height 39
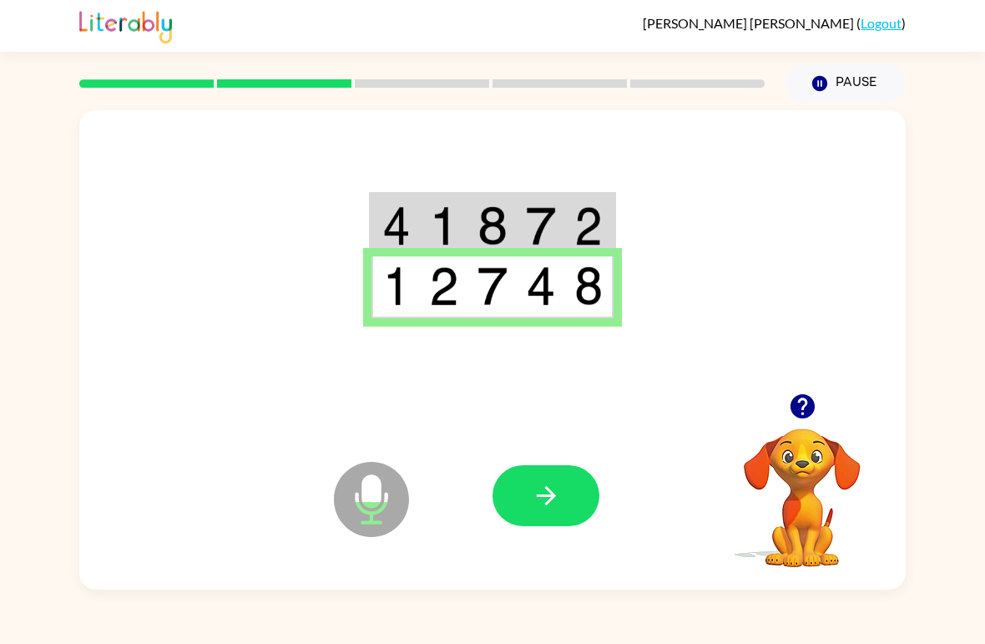
click at [568, 487] on button "button" at bounding box center [546, 495] width 107 height 61
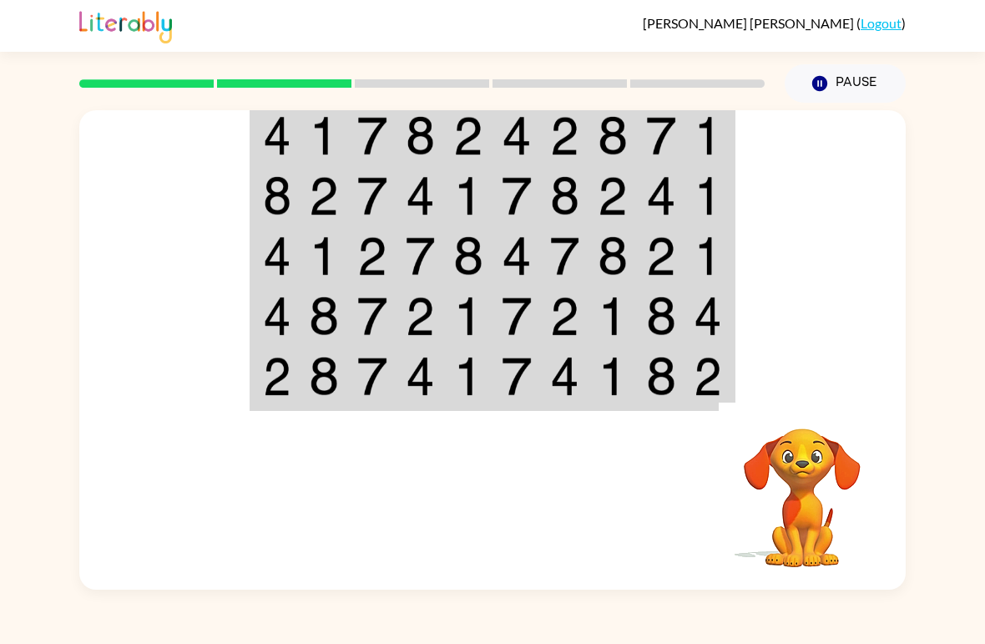
click at [264, 134] on img at bounding box center [277, 135] width 28 height 39
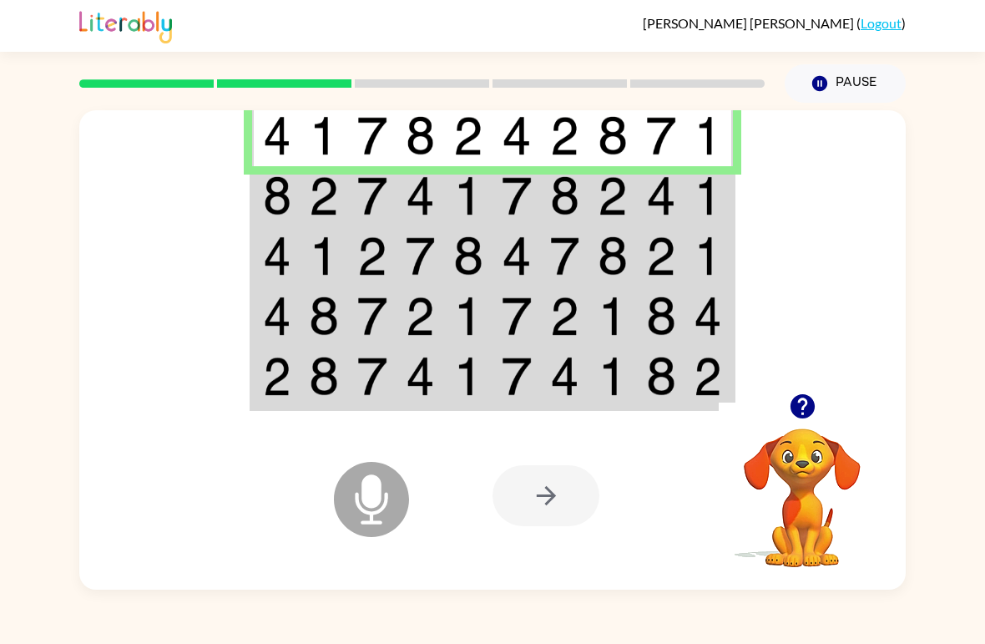
click at [430, 190] on img at bounding box center [421, 195] width 30 height 39
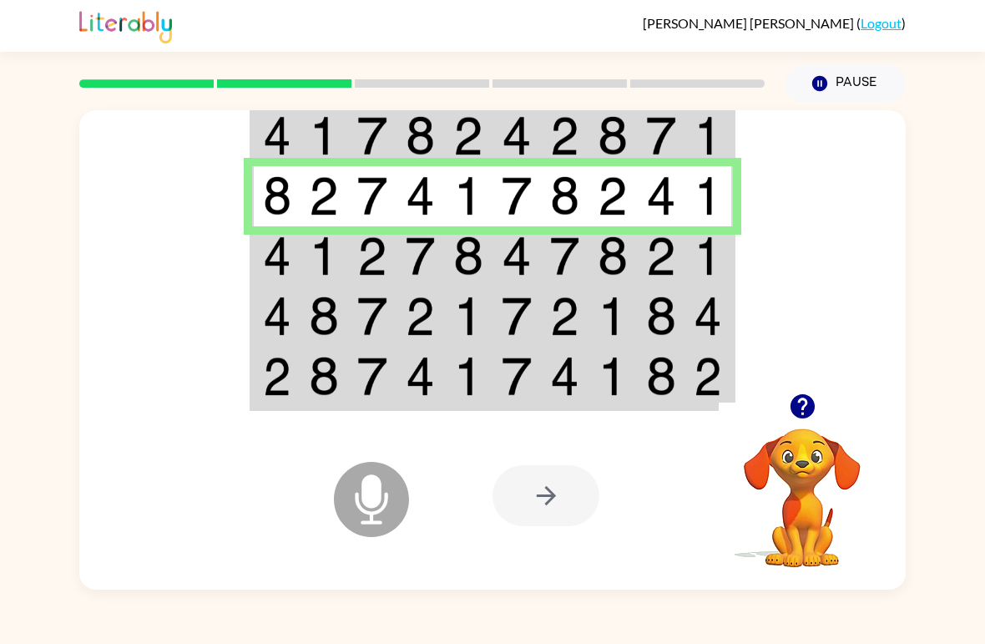
click at [324, 260] on img at bounding box center [324, 255] width 30 height 39
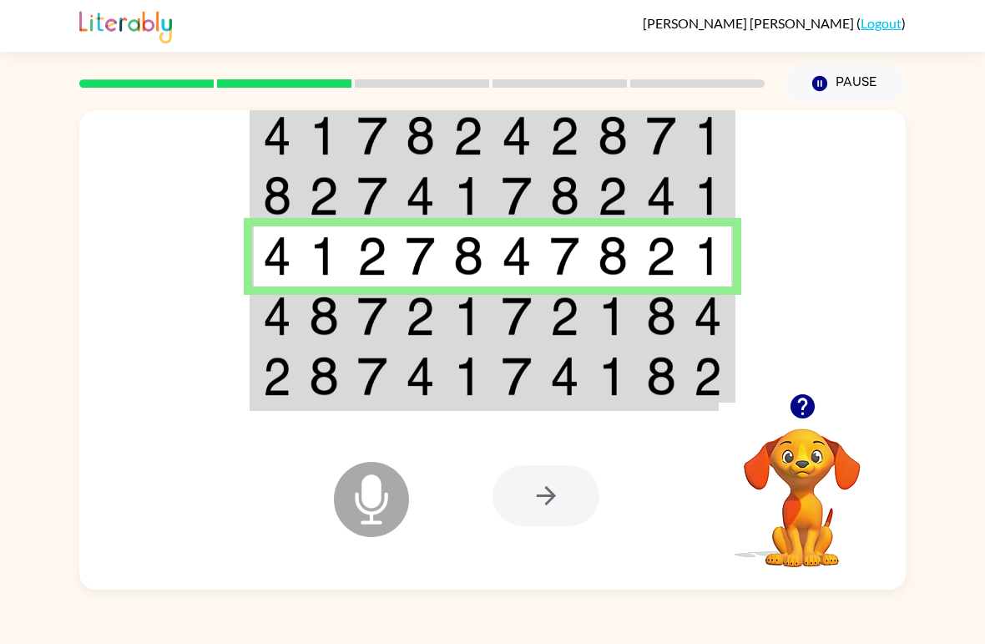
click at [287, 332] on img at bounding box center [277, 315] width 28 height 39
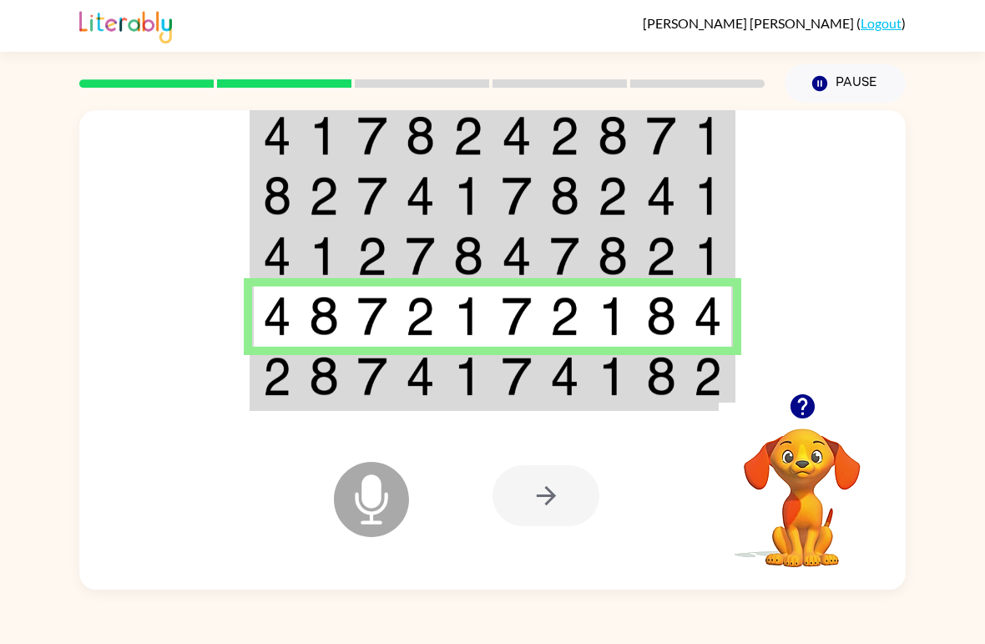
click at [543, 511] on div at bounding box center [546, 495] width 107 height 61
click at [535, 497] on div at bounding box center [546, 495] width 107 height 61
click at [439, 408] on td at bounding box center [421, 378] width 48 height 63
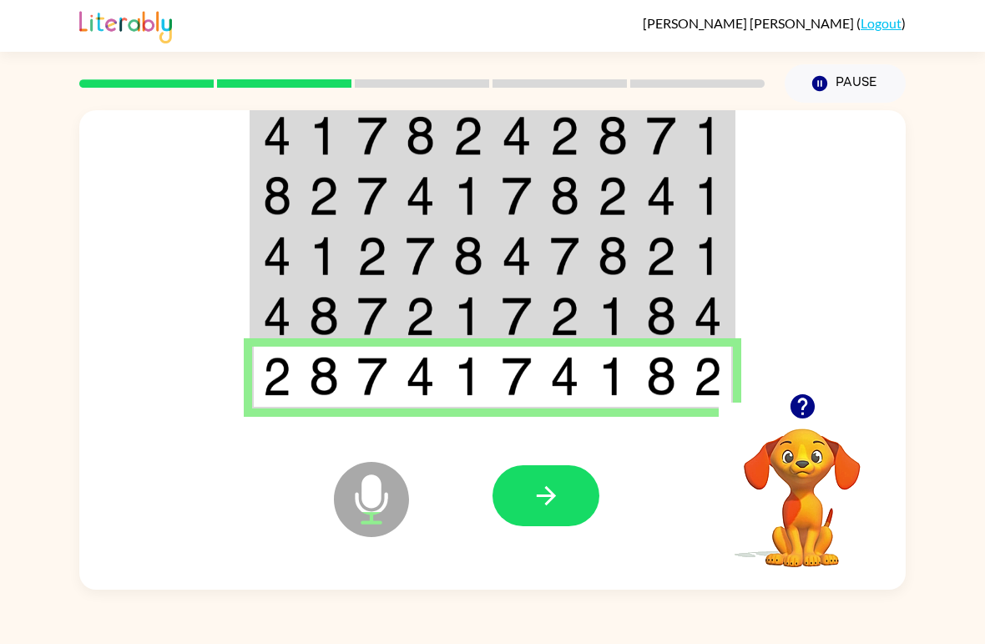
click at [549, 475] on button "button" at bounding box center [546, 495] width 107 height 61
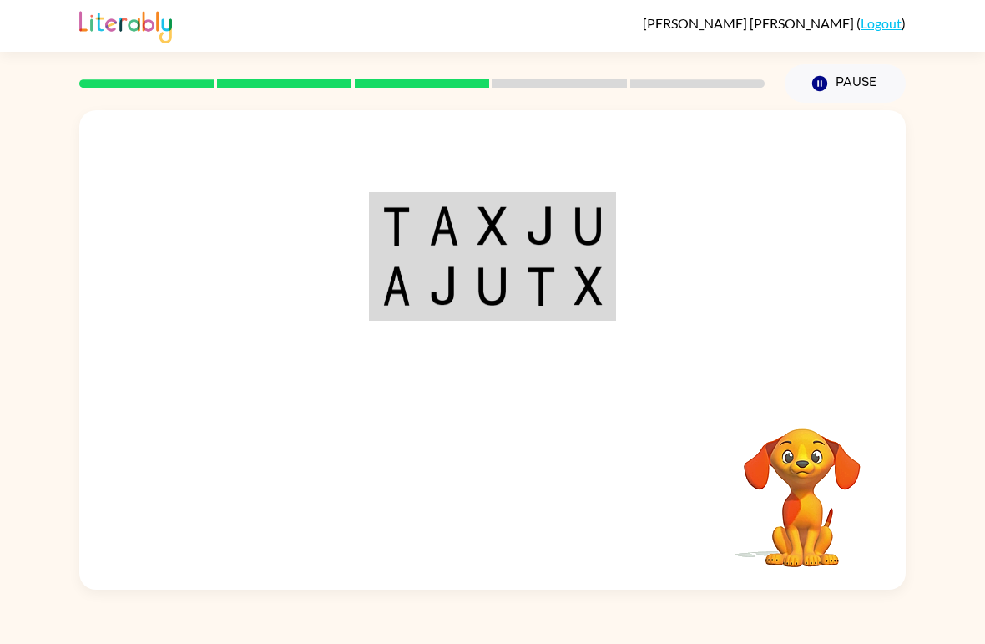
click at [459, 225] on td at bounding box center [444, 225] width 48 height 63
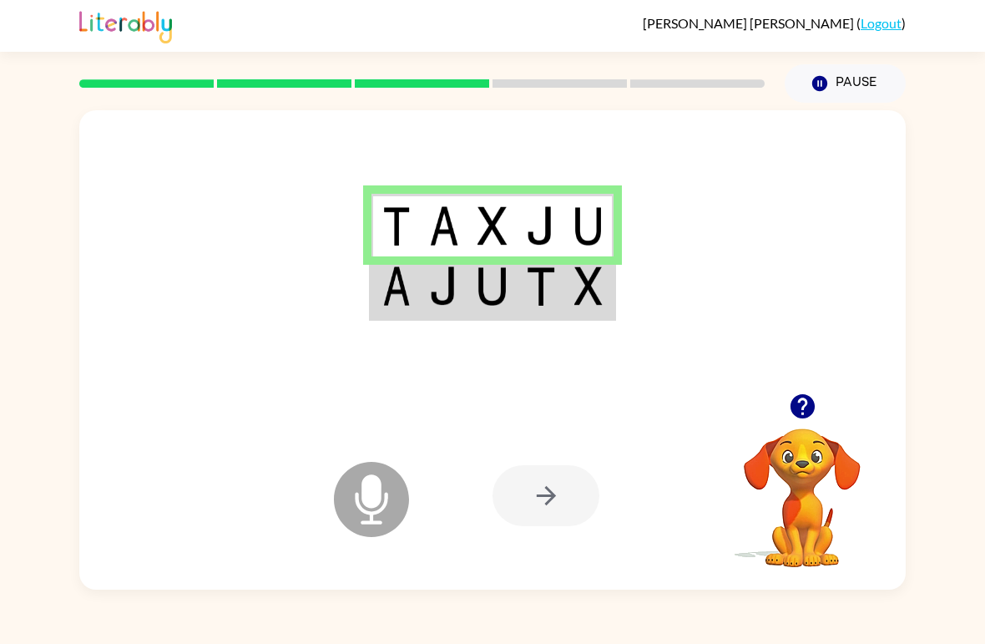
click at [431, 282] on img at bounding box center [444, 285] width 30 height 39
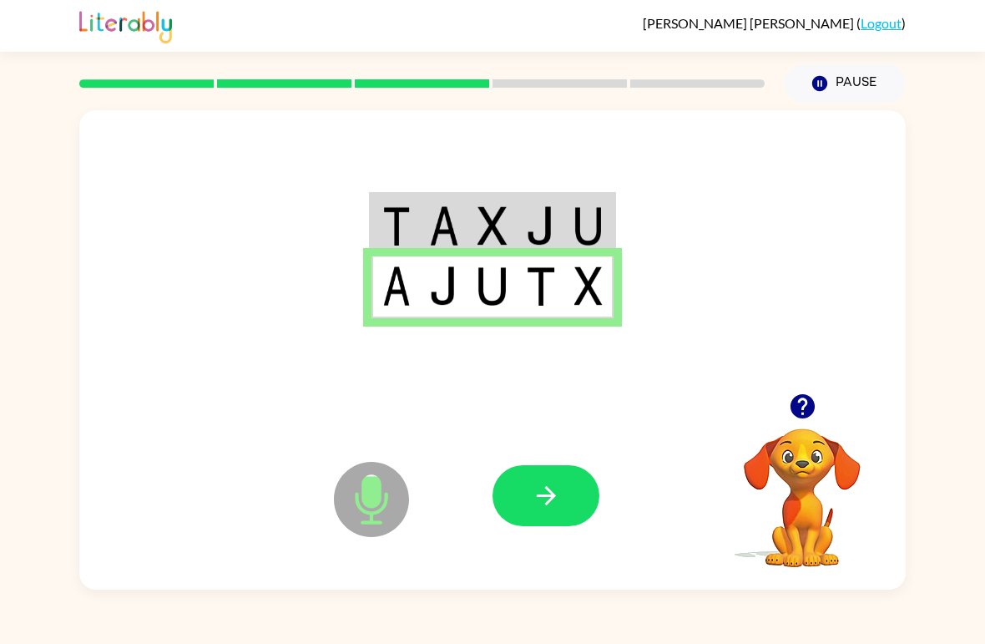
click at [546, 502] on icon "button" at bounding box center [546, 495] width 29 height 29
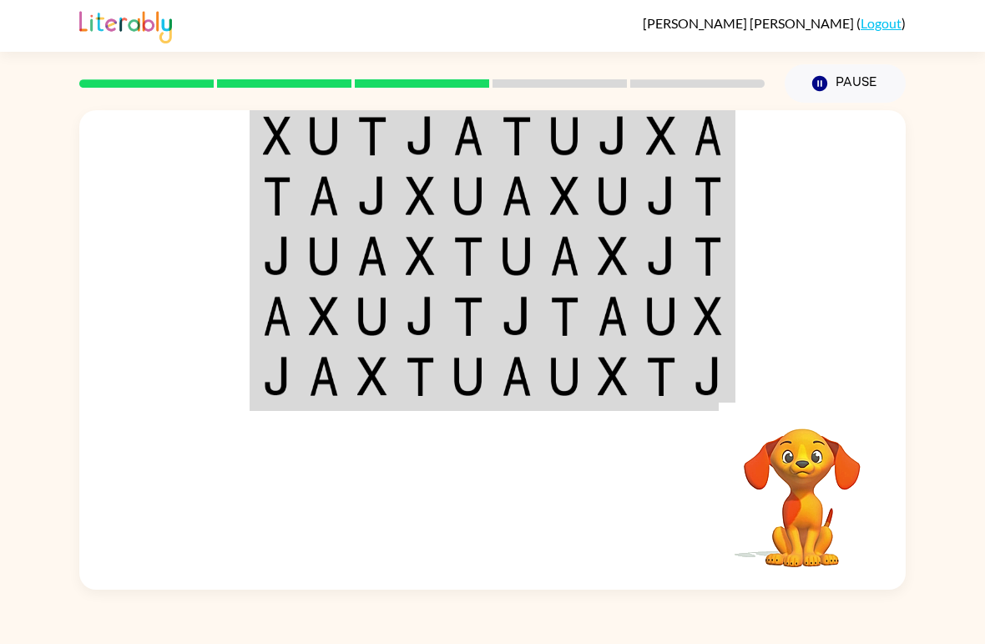
click at [297, 141] on td at bounding box center [276, 135] width 48 height 63
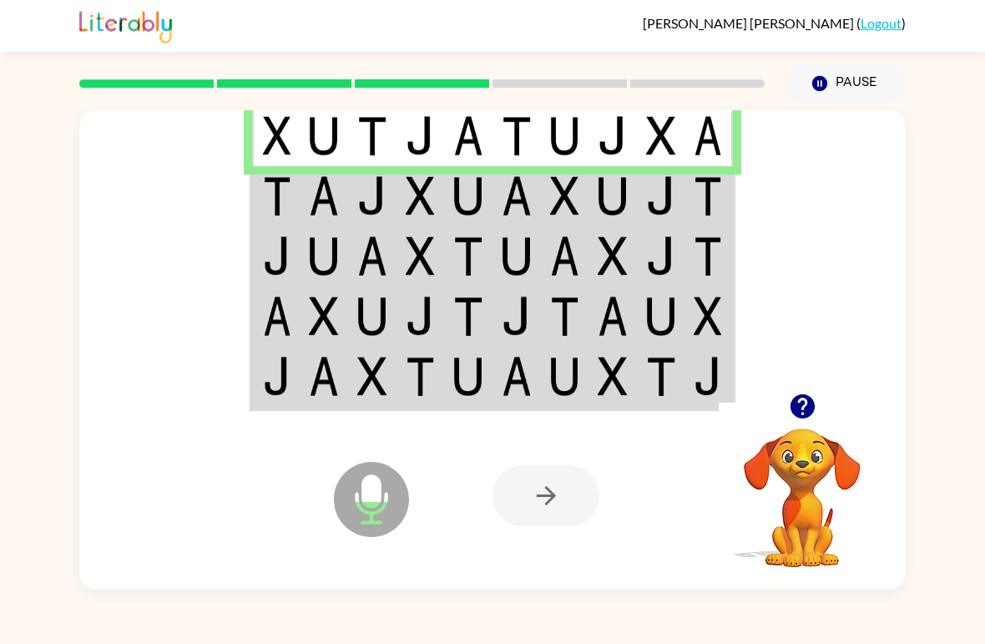
click at [299, 196] on td at bounding box center [276, 196] width 48 height 60
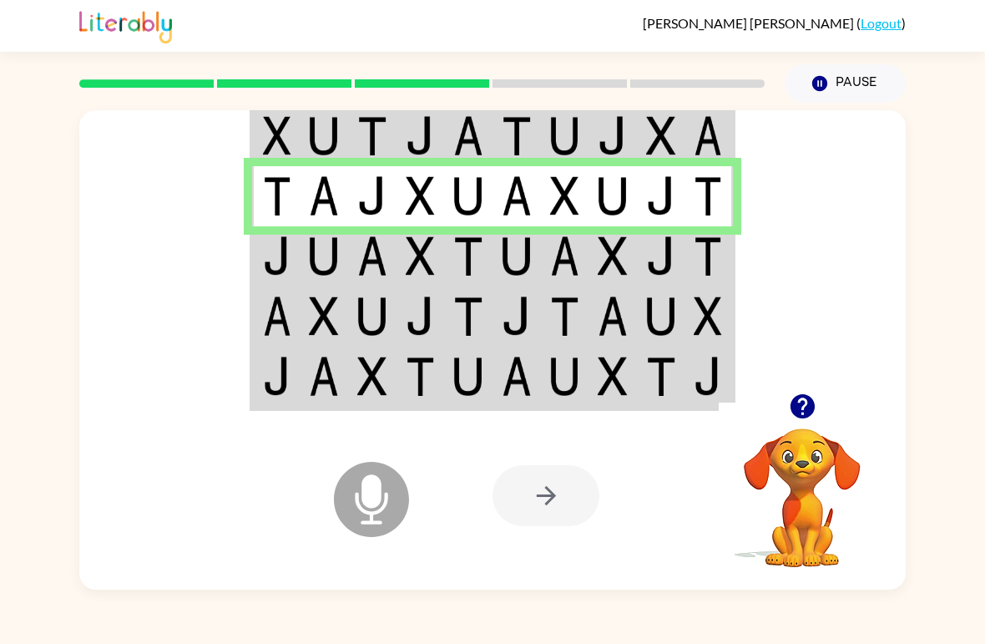
click at [271, 330] on img at bounding box center [277, 315] width 28 height 39
click at [288, 266] on img at bounding box center [277, 255] width 28 height 39
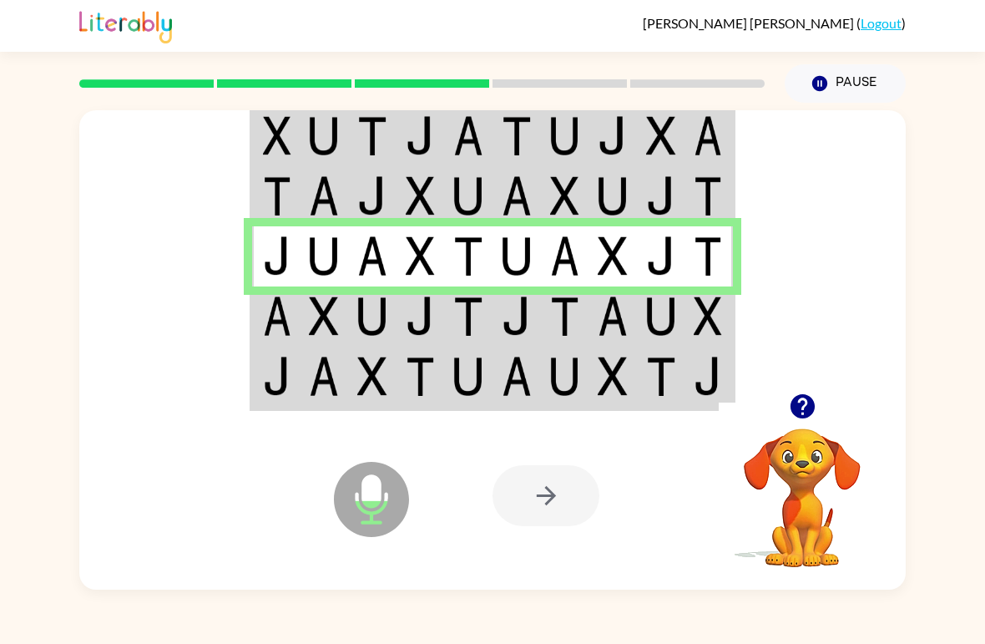
click at [293, 337] on td at bounding box center [276, 316] width 48 height 60
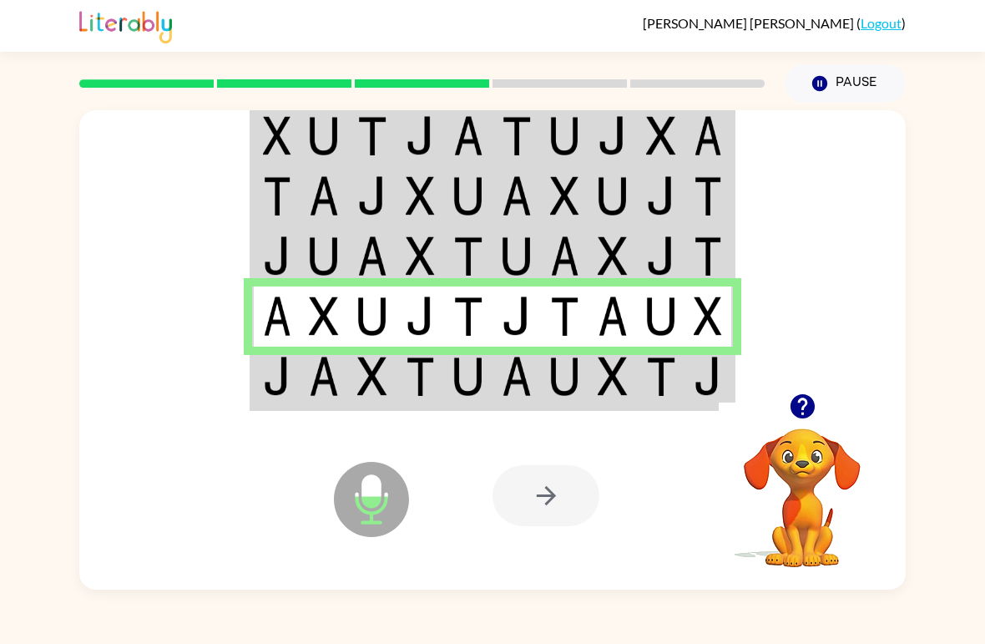
click at [276, 379] on img at bounding box center [277, 376] width 28 height 39
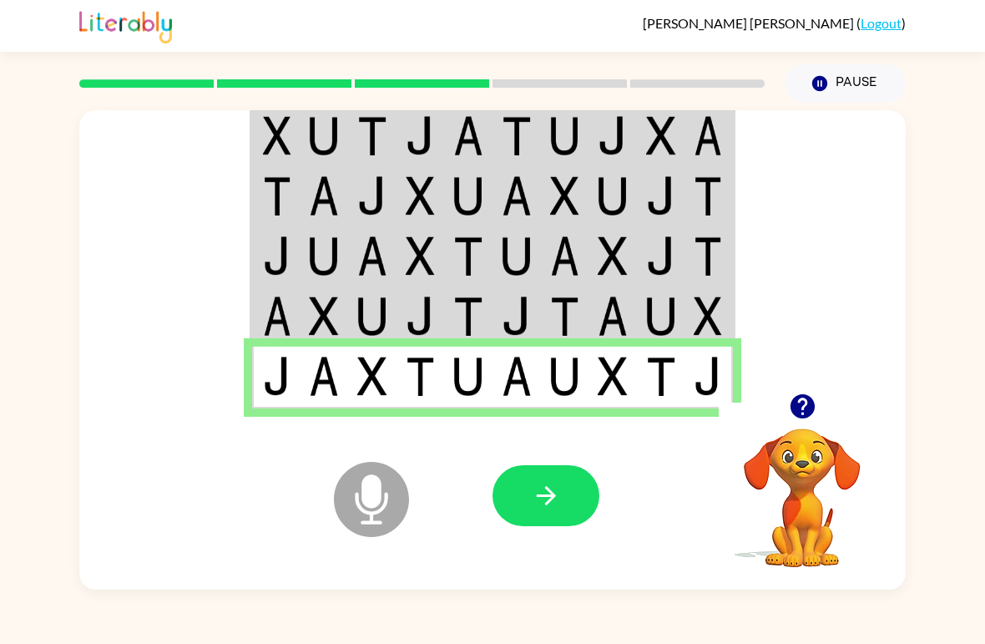
click at [583, 484] on button "button" at bounding box center [546, 495] width 107 height 61
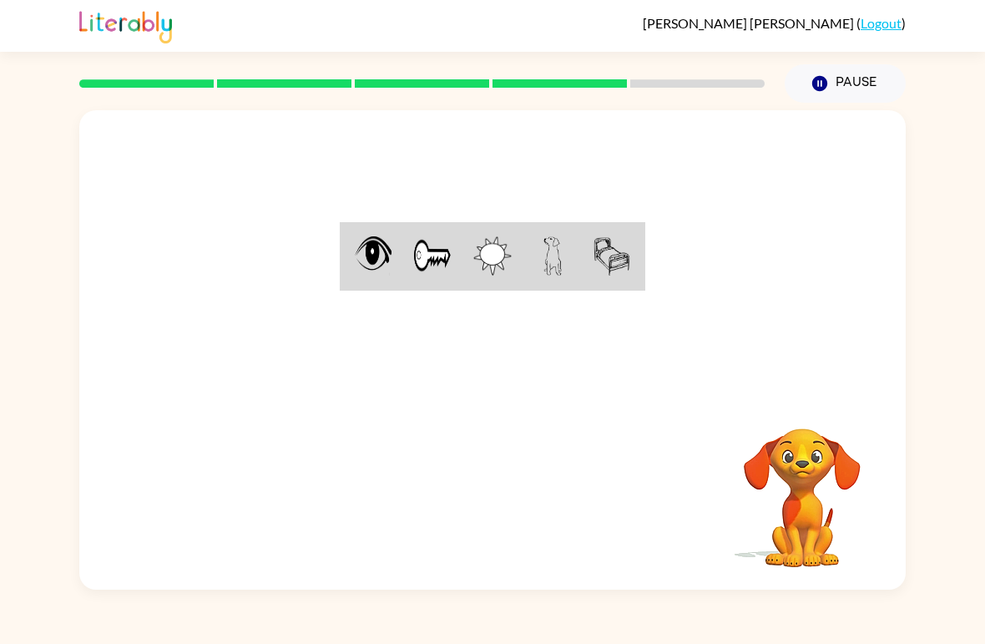
click at [230, 57] on div at bounding box center [422, 83] width 706 height 58
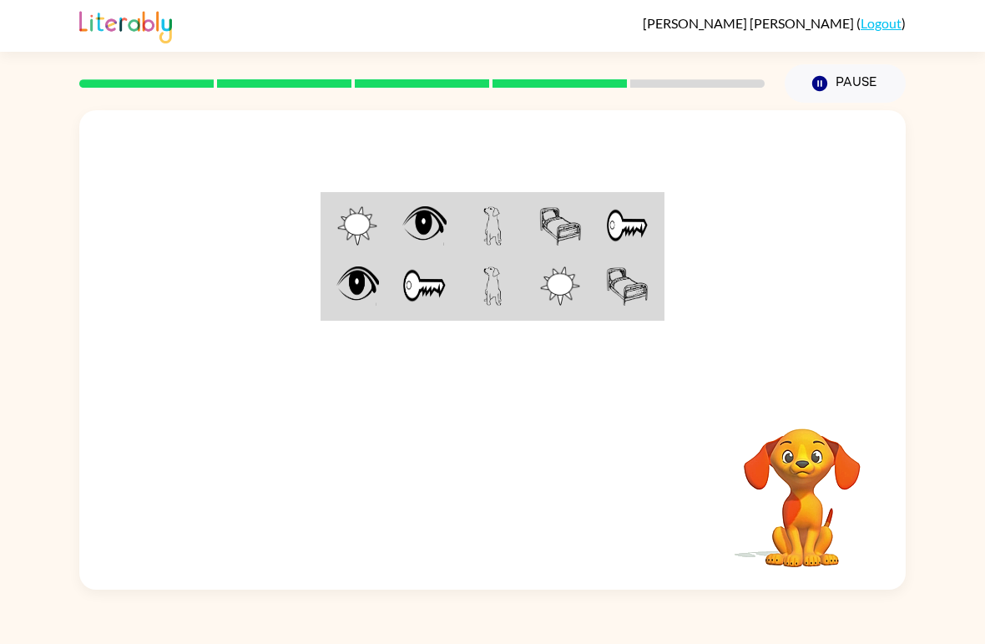
click at [32, 33] on div "[PERSON_NAME] ( Logout )" at bounding box center [492, 26] width 985 height 52
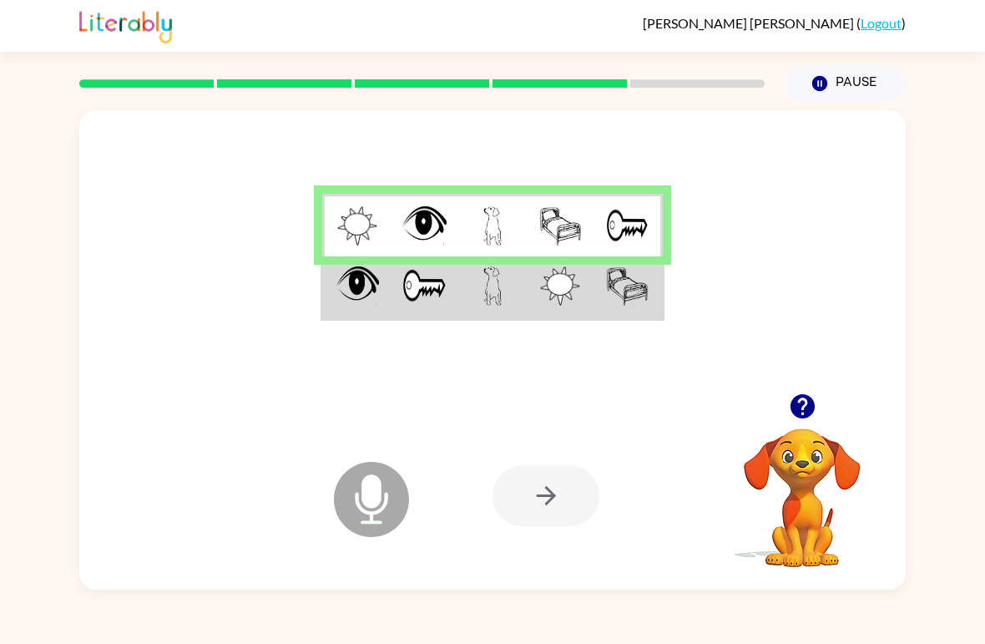
click at [389, 316] on td at bounding box center [356, 287] width 68 height 63
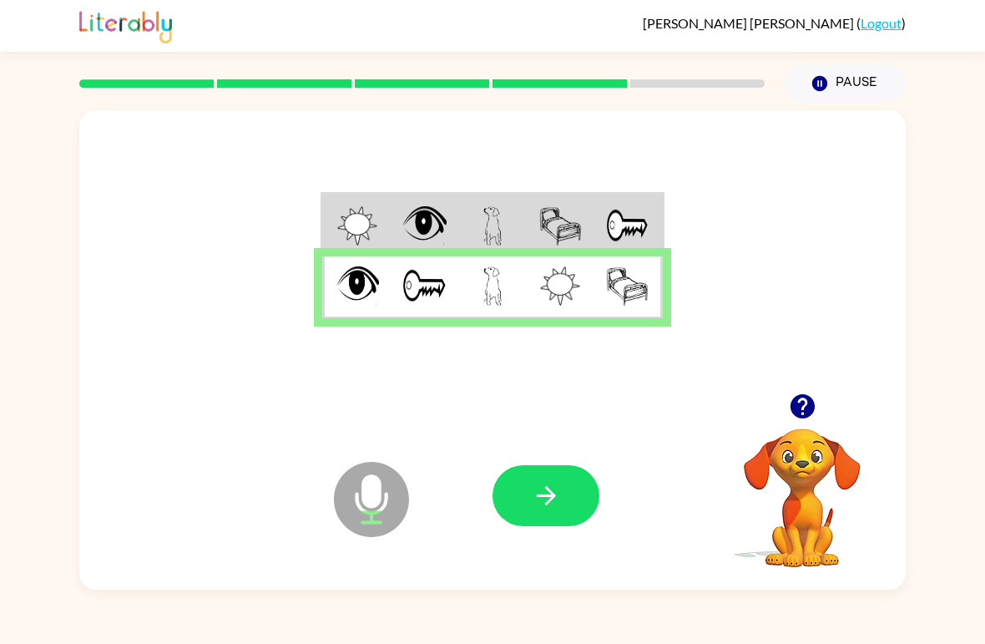
click at [549, 473] on button "button" at bounding box center [546, 495] width 107 height 61
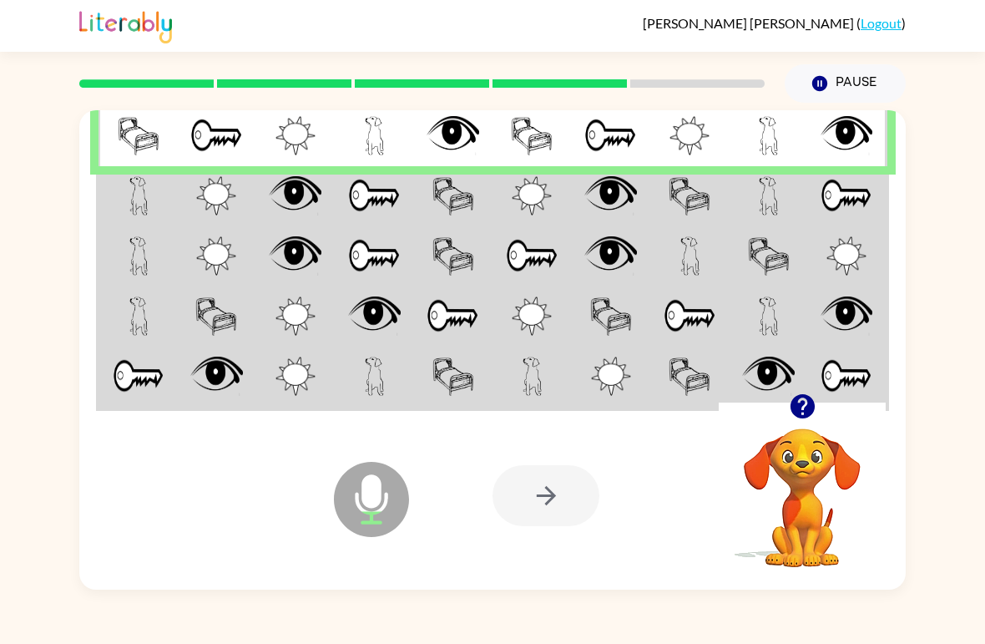
click at [132, 202] on img at bounding box center [138, 195] width 19 height 39
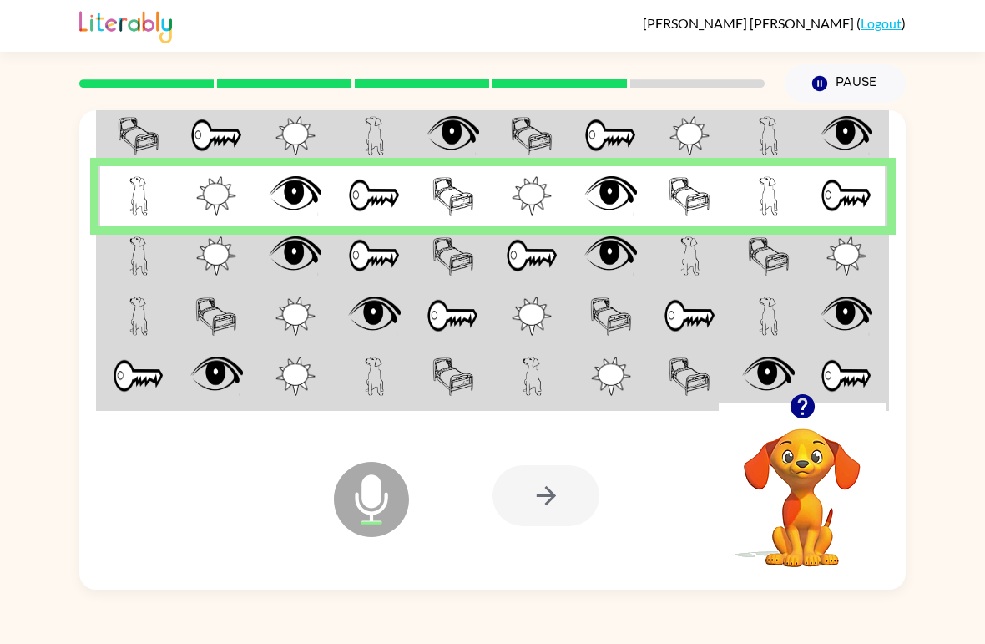
click at [130, 247] on img at bounding box center [138, 255] width 19 height 39
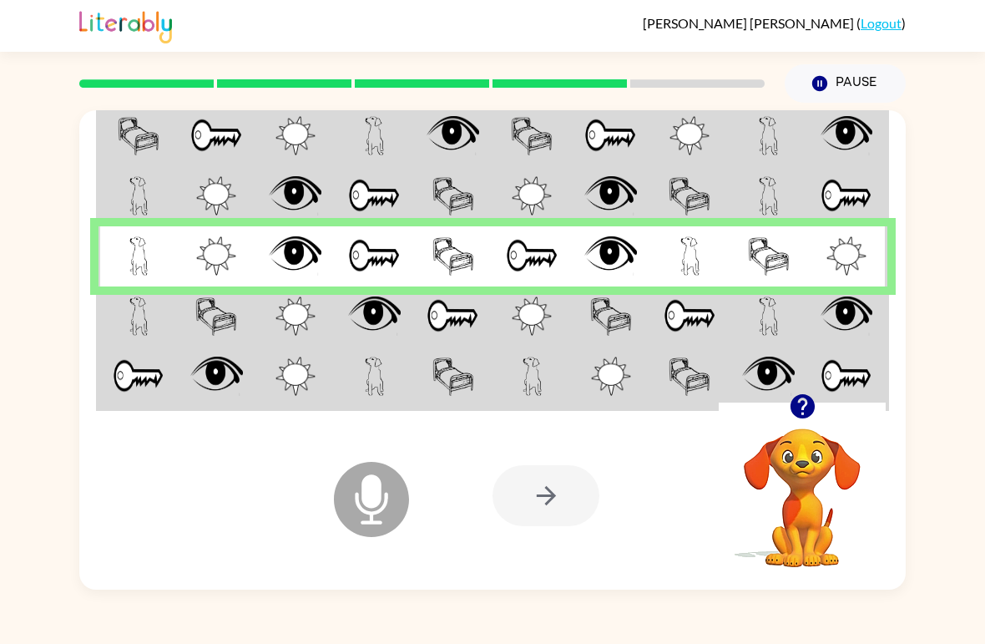
click at [161, 315] on td at bounding box center [138, 316] width 79 height 60
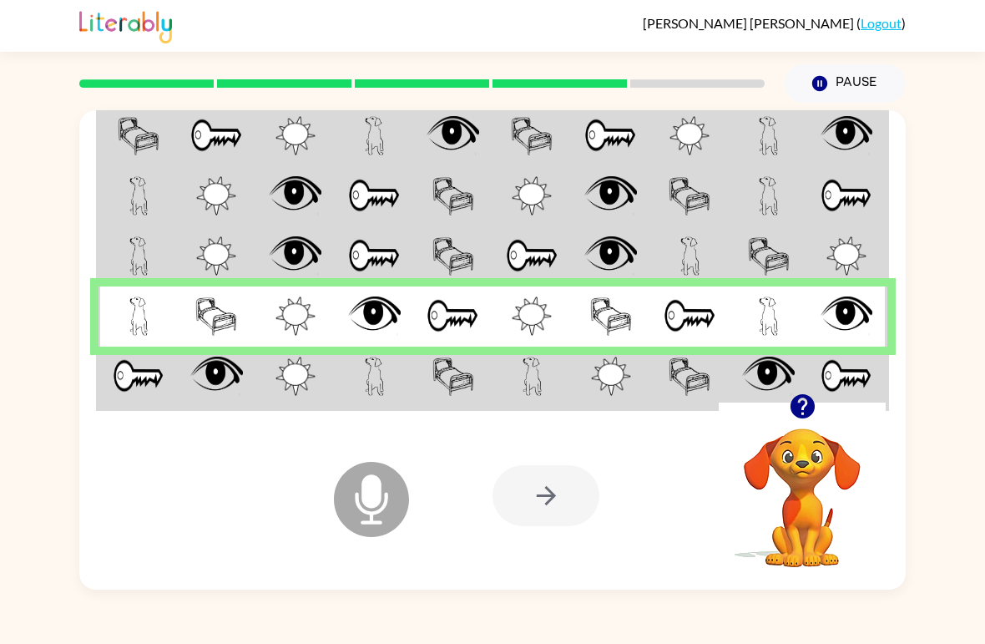
click at [408, 379] on td at bounding box center [374, 378] width 79 height 63
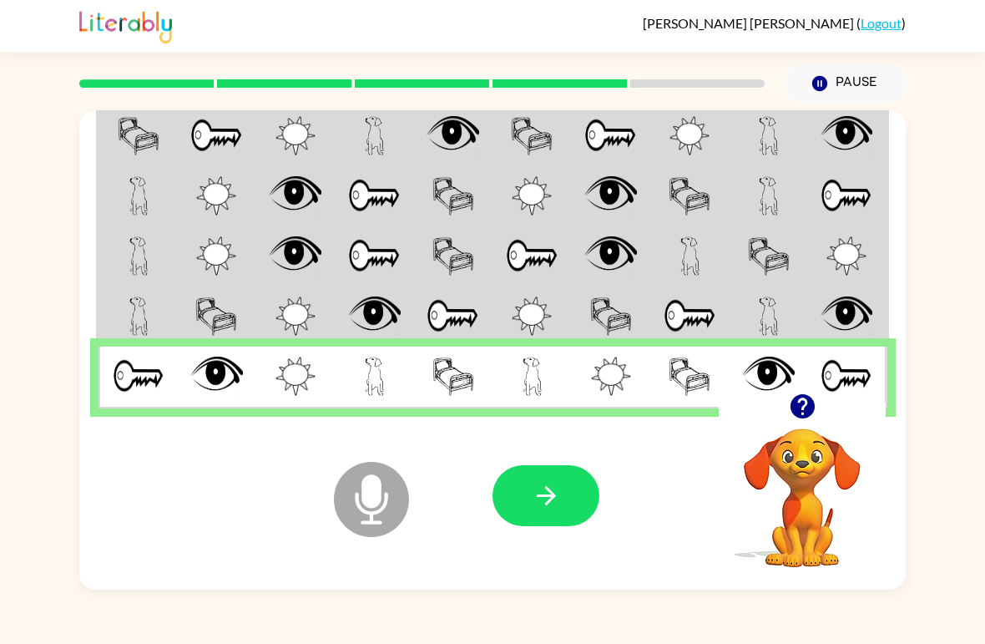
click at [578, 508] on button "button" at bounding box center [546, 495] width 107 height 61
